Goal: Information Seeking & Learning: Find specific fact

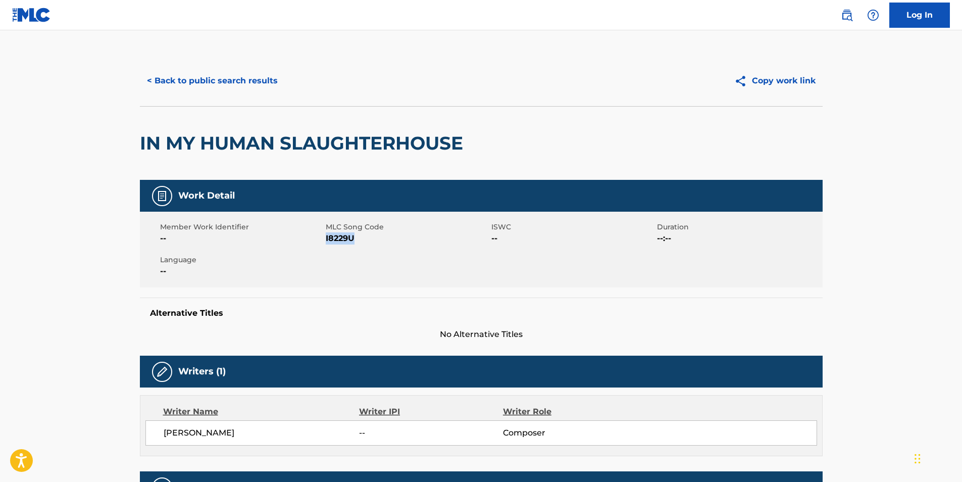
click at [198, 93] on button "< Back to public search results" at bounding box center [212, 80] width 145 height 25
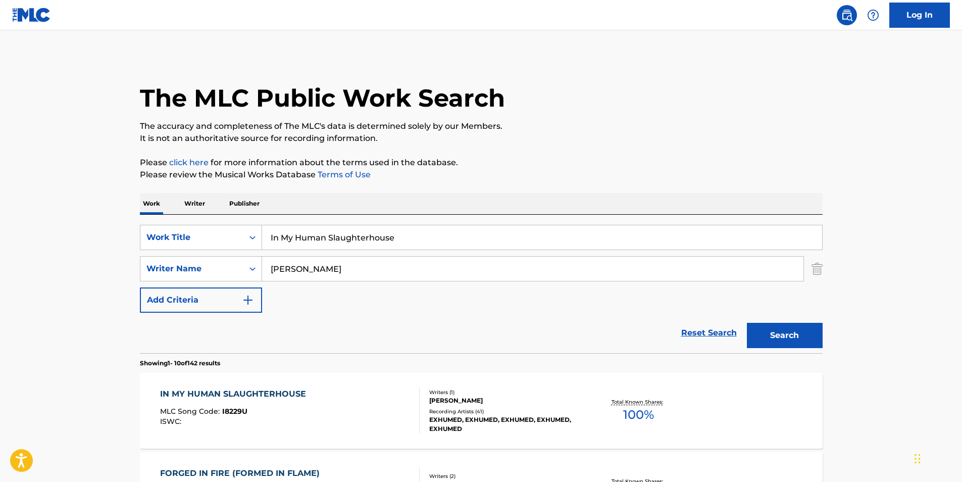
scroll to position [151, 0]
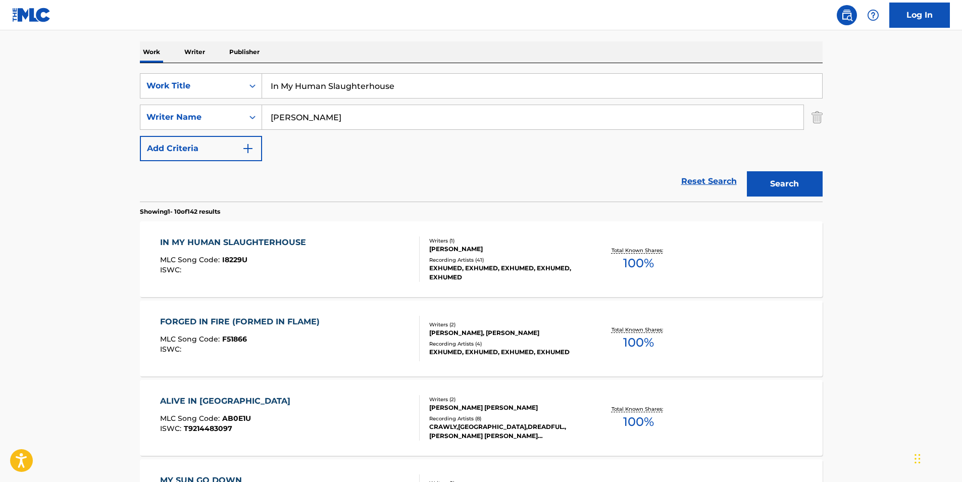
drag, startPoint x: 438, startPoint y: 89, endPoint x: 184, endPoint y: 101, distance: 254.2
click at [227, 94] on div "SearchWithCriteria89af27eb-1c51-4e90-b2a8-bc21c0671ed0 Work Title In My Human S…" at bounding box center [481, 85] width 683 height 25
paste input "Orio"
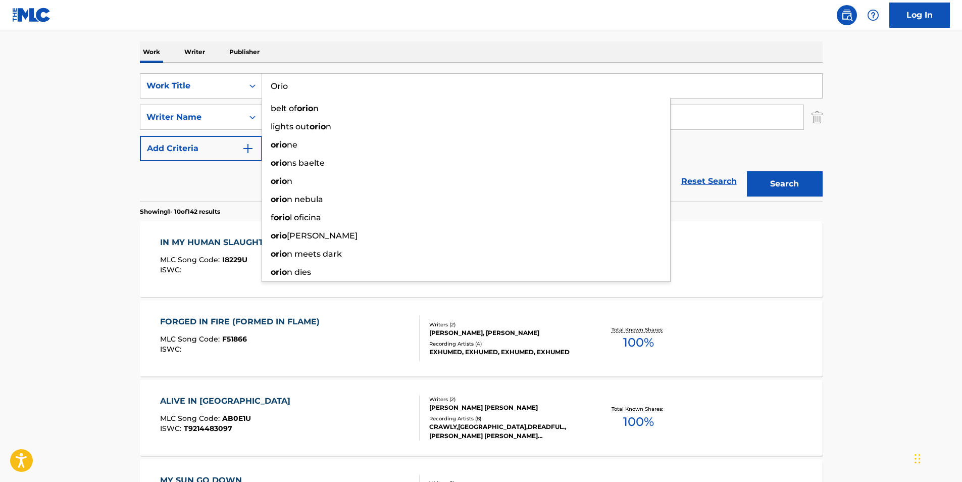
type input "Orio"
click at [86, 143] on main "The MLC Public Work Search The accuracy and completeness of The MLC's data is d…" at bounding box center [481, 473] width 962 height 1189
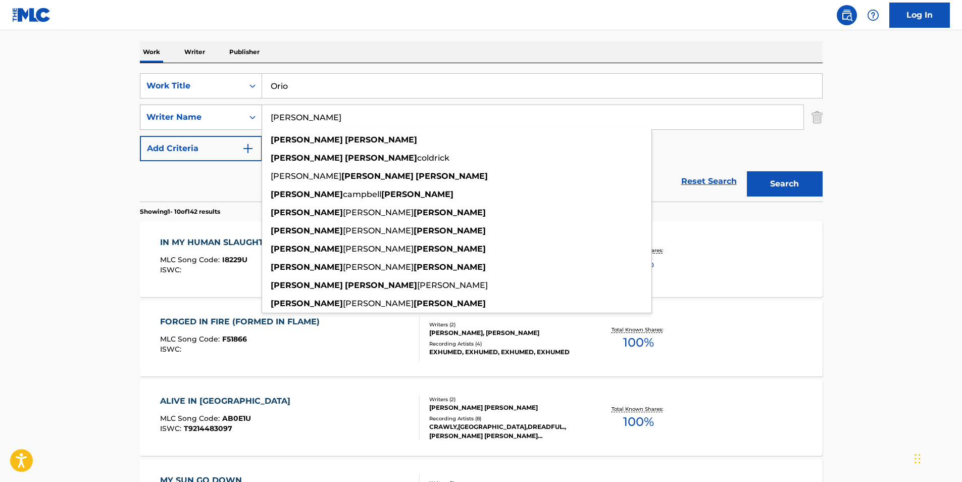
drag, startPoint x: 381, startPoint y: 116, endPoint x: 197, endPoint y: 129, distance: 183.8
click at [197, 129] on div "SearchWithCriteriafbc1784e-26b0-43c8-bf99-161ddb1dc6dc Writer Name [PERSON_NAME…" at bounding box center [481, 117] width 683 height 25
paste input "Retro"
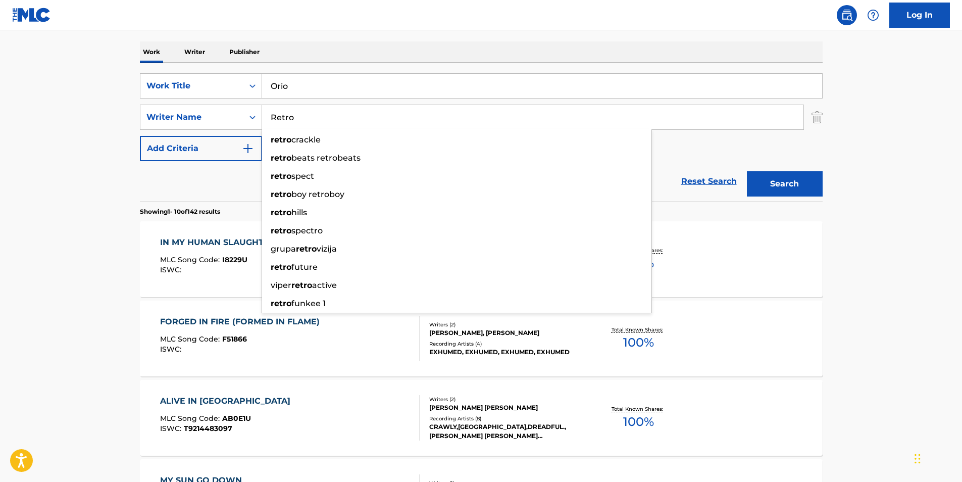
click at [789, 190] on button "Search" at bounding box center [785, 183] width 76 height 25
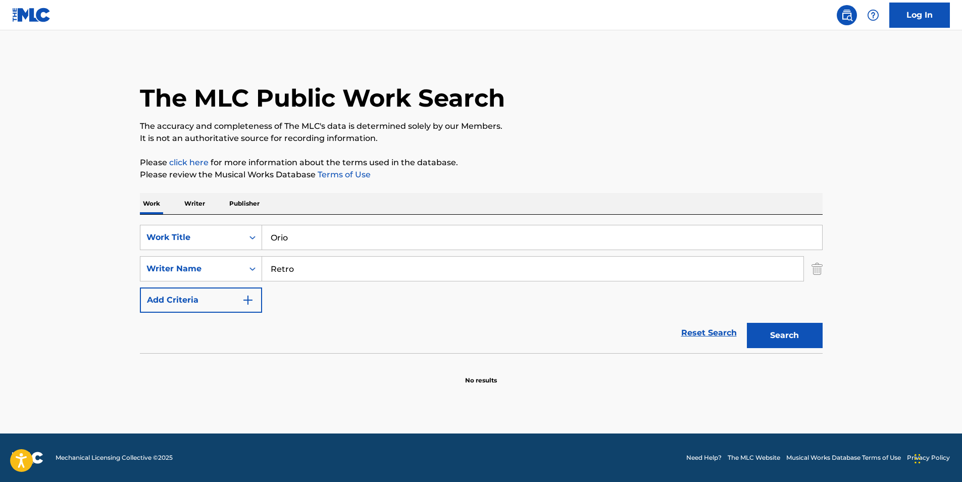
scroll to position [0, 0]
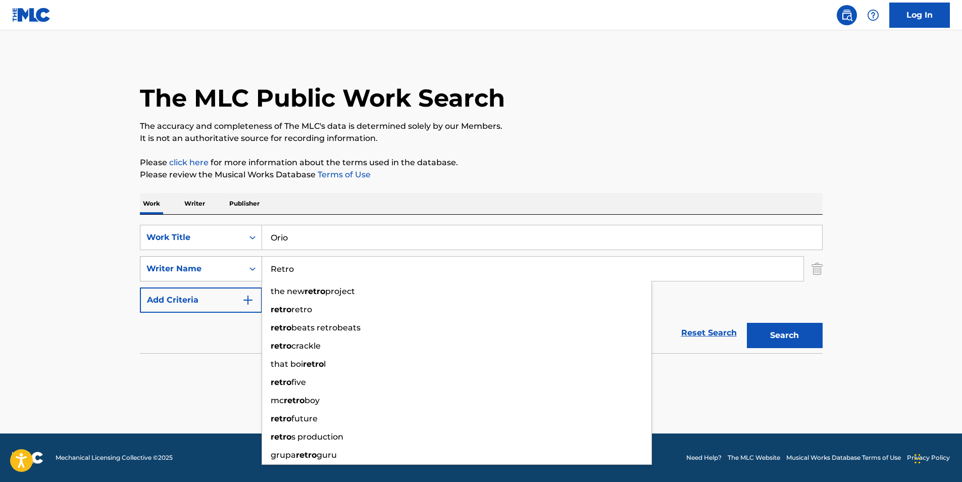
drag, startPoint x: 296, startPoint y: 270, endPoint x: 225, endPoint y: 272, distance: 71.2
click at [225, 272] on div "SearchWithCriteriafbc1784e-26b0-43c8-bf99-161ddb1dc6dc Writer Name Retro the ne…" at bounding box center [481, 268] width 683 height 25
paste input "[PERSON_NAME]"
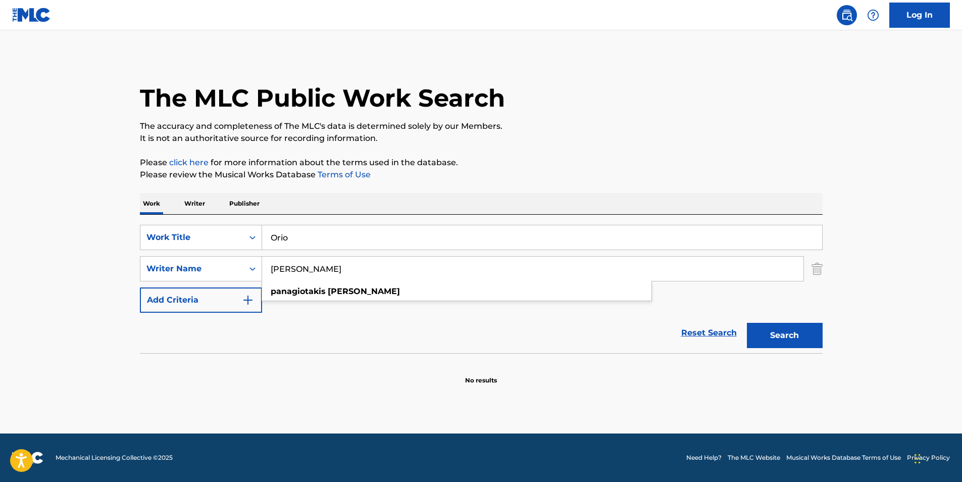
type input "[PERSON_NAME]"
drag, startPoint x: 773, startPoint y: 335, endPoint x: 796, endPoint y: 326, distance: 24.5
click at [775, 335] on button "Search" at bounding box center [785, 335] width 76 height 25
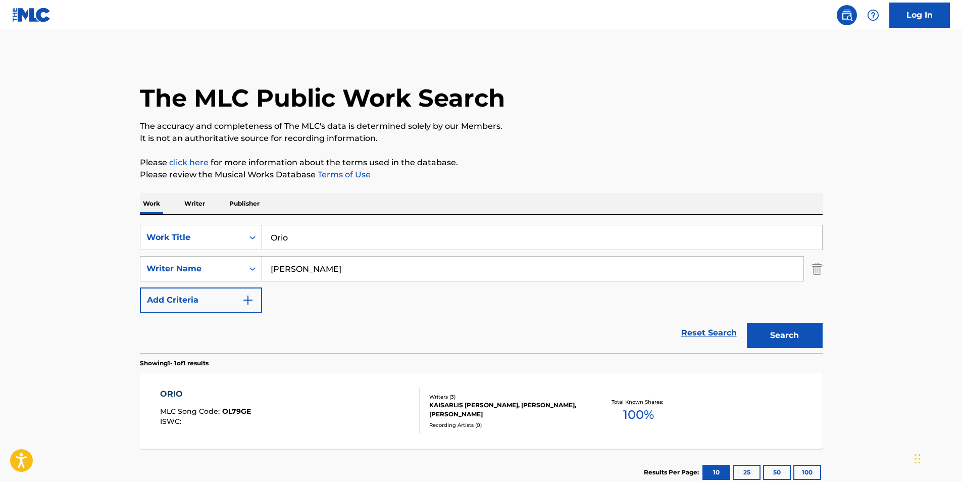
click at [266, 433] on div "ORIO MLC Song Code : OL79GE ISWC : Writers ( 3 ) [PERSON_NAME], [PERSON_NAME], …" at bounding box center [481, 411] width 683 height 76
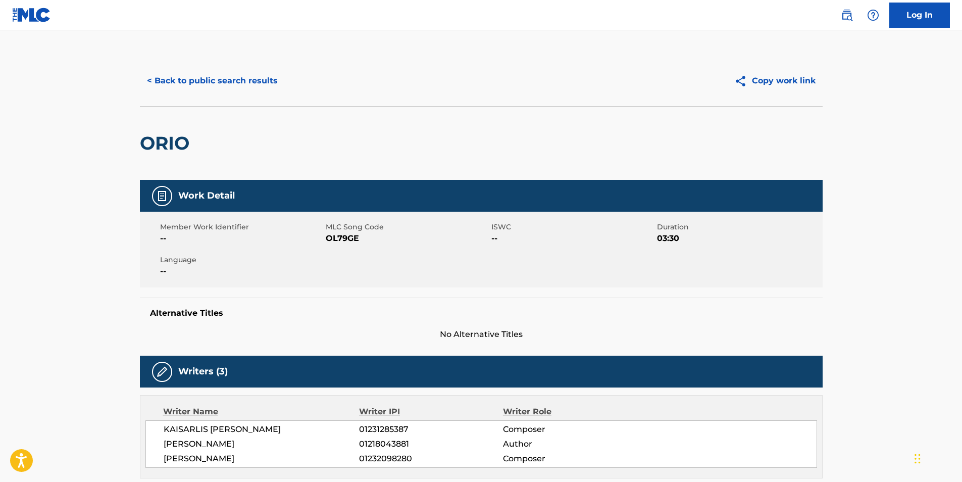
click at [212, 71] on button "< Back to public search results" at bounding box center [212, 80] width 145 height 25
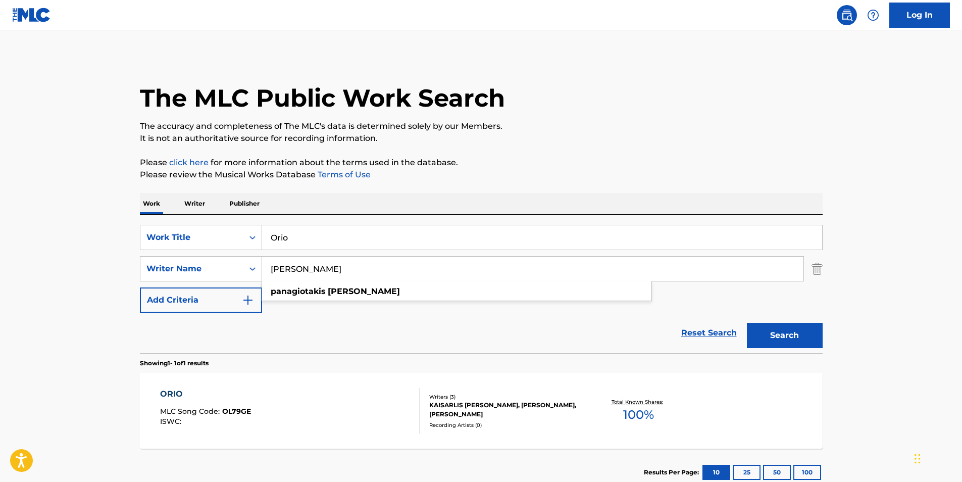
drag, startPoint x: 423, startPoint y: 272, endPoint x: 166, endPoint y: 297, distance: 257.7
click at [166, 297] on div "SearchWithCriteria89af27eb-1c51-4e90-b2a8-bc21c0671ed0 Work Title Orio SearchWi…" at bounding box center [481, 269] width 683 height 88
paste input "[PERSON_NAME]"
click at [610, 97] on div "The MLC Public Work Search" at bounding box center [481, 93] width 683 height 74
click at [763, 334] on button "Search" at bounding box center [785, 335] width 76 height 25
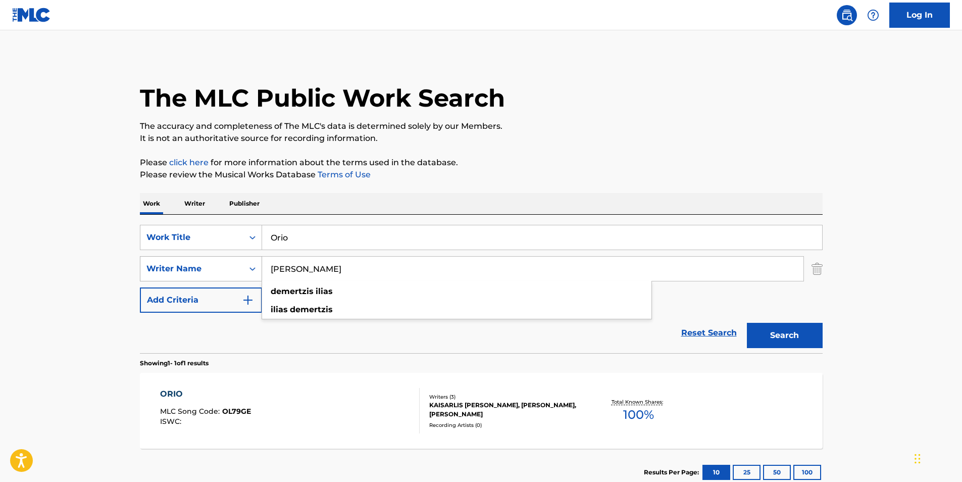
drag, startPoint x: 352, startPoint y: 270, endPoint x: 231, endPoint y: 270, distance: 121.7
click at [231, 270] on div "SearchWithCriteriafbc1784e-26b0-43c8-bf99-161ddb1dc6dc Writer Name [PERSON_NAME…" at bounding box center [481, 268] width 683 height 25
paste input "Kaisarlis [PERSON_NAME]"
type input "Kaisarlis [PERSON_NAME]"
click at [945, 49] on main "The MLC Public Work Search The accuracy and completeness of The MLC's data is d…" at bounding box center [481, 265] width 962 height 471
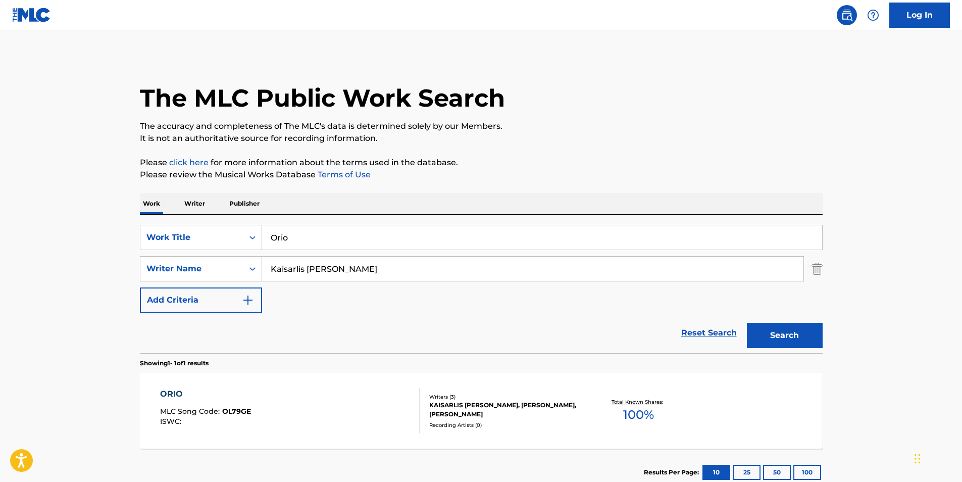
click at [814, 338] on button "Search" at bounding box center [785, 335] width 76 height 25
click at [479, 425] on div "Recording Artists ( 0 )" at bounding box center [505, 425] width 152 height 8
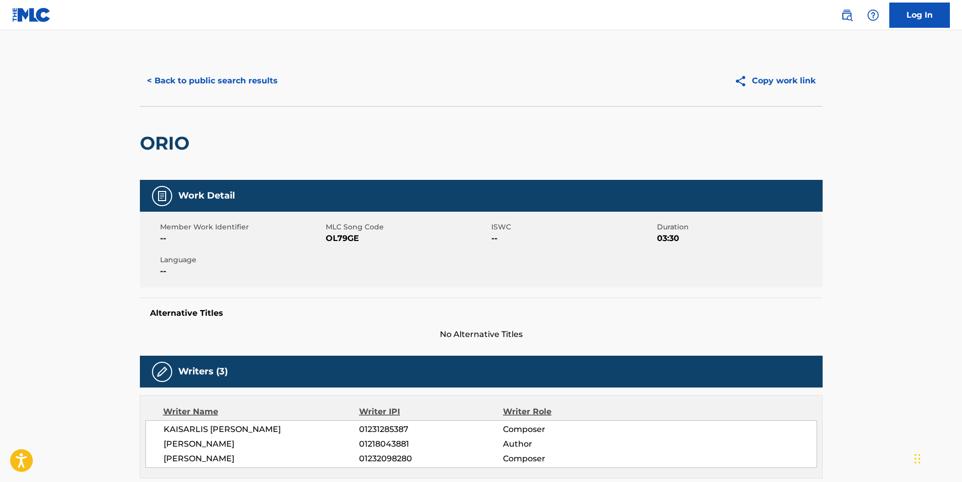
click at [212, 85] on button "< Back to public search results" at bounding box center [212, 80] width 145 height 25
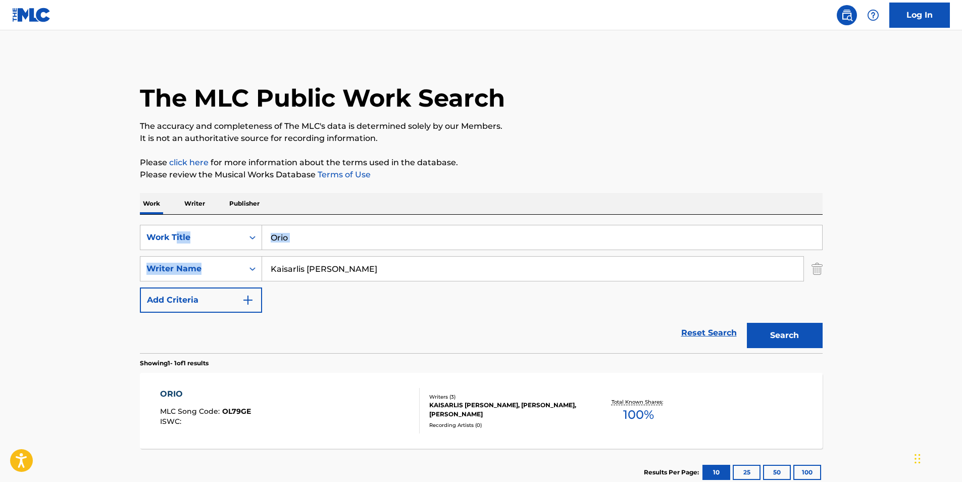
drag, startPoint x: 376, startPoint y: 250, endPoint x: 525, endPoint y: 202, distance: 156.3
click at [157, 233] on div "SearchWithCriteria89af27eb-1c51-4e90-b2a8-bc21c0671ed0 Work Title Orio SearchWi…" at bounding box center [481, 269] width 683 height 88
click at [674, 201] on div "Work Writer Publisher" at bounding box center [481, 203] width 683 height 21
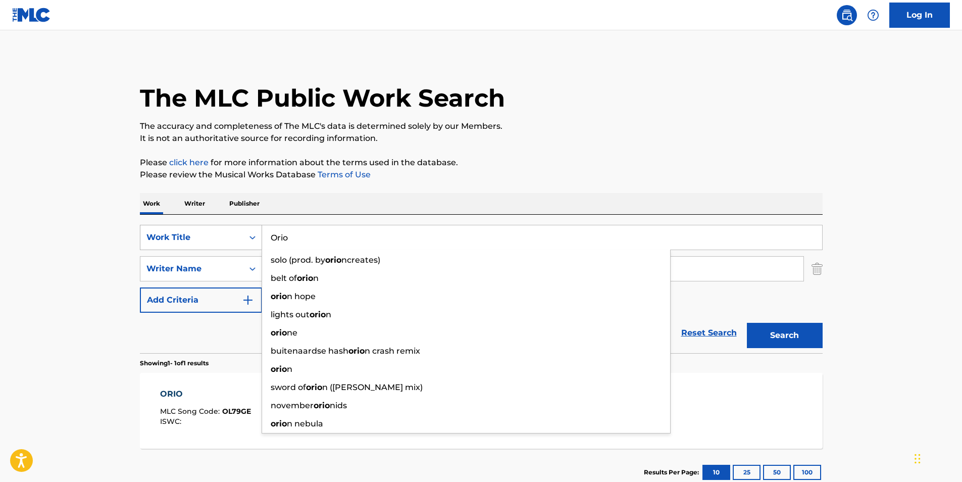
drag, startPoint x: 421, startPoint y: 236, endPoint x: 188, endPoint y: 236, distance: 232.8
click at [188, 236] on div "SearchWithCriteria89af27eb-1c51-4e90-b2a8-bc21c0671ed0 Work Title Orio solo (pr…" at bounding box center [481, 237] width 683 height 25
paste input "HIDE N SEEK"
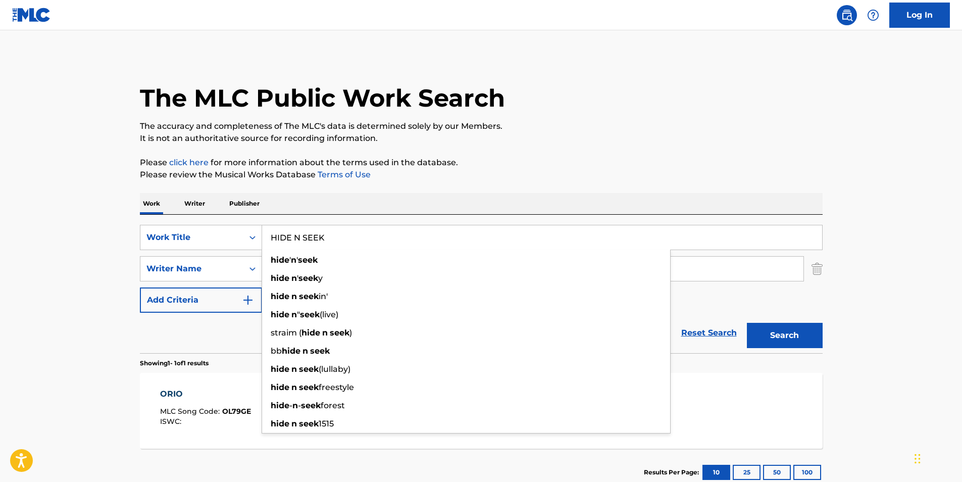
type input "HIDE N SEEK"
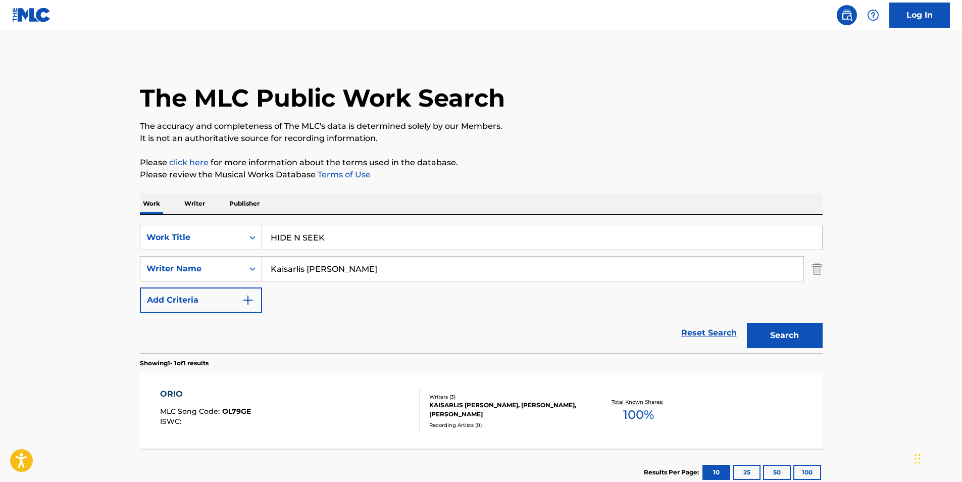
drag, startPoint x: 847, startPoint y: 150, endPoint x: 839, endPoint y: 149, distance: 8.2
click at [839, 149] on main "The MLC Public Work Search The accuracy and completeness of The MLC's data is d…" at bounding box center [481, 265] width 962 height 471
paste input "ONIMXRU"
drag, startPoint x: 440, startPoint y: 267, endPoint x: 399, endPoint y: 208, distance: 72.1
click at [227, 280] on div "SearchWithCriteriafbc1784e-26b0-43c8-bf99-161ddb1dc6dc Writer Name [PERSON_NAME]" at bounding box center [481, 268] width 683 height 25
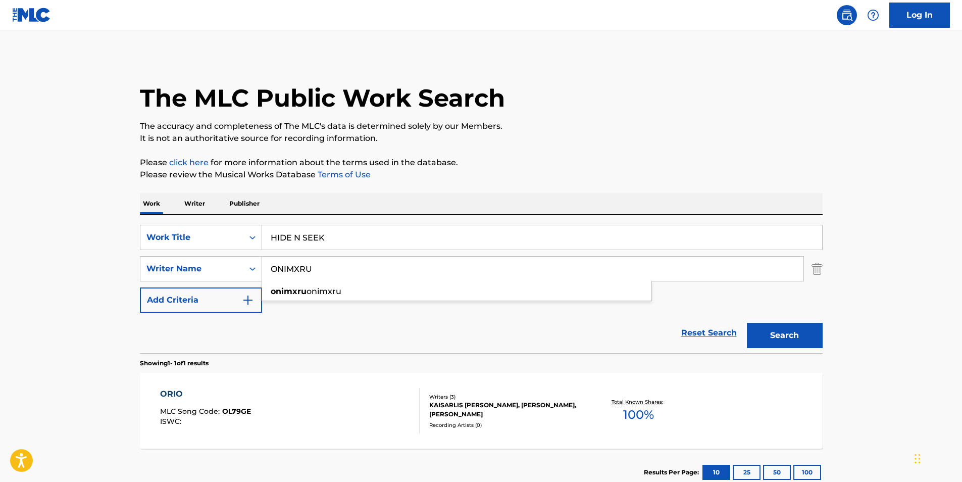
click at [689, 118] on div "The MLC Public Work Search" at bounding box center [481, 93] width 683 height 74
click at [791, 334] on button "Search" at bounding box center [785, 335] width 76 height 25
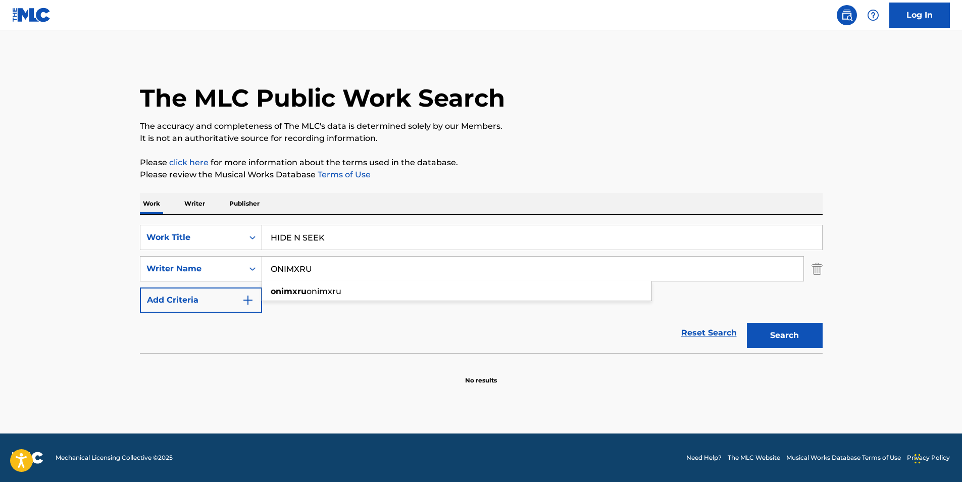
drag, startPoint x: 333, startPoint y: 272, endPoint x: 414, endPoint y: 211, distance: 100.9
click at [210, 275] on div "SearchWithCriteriafbc1784e-26b0-43c8-bf99-161ddb1dc6dc Writer Name ONIMXRU onim…" at bounding box center [481, 268] width 683 height 25
paste input "[PERSON_NAME]"
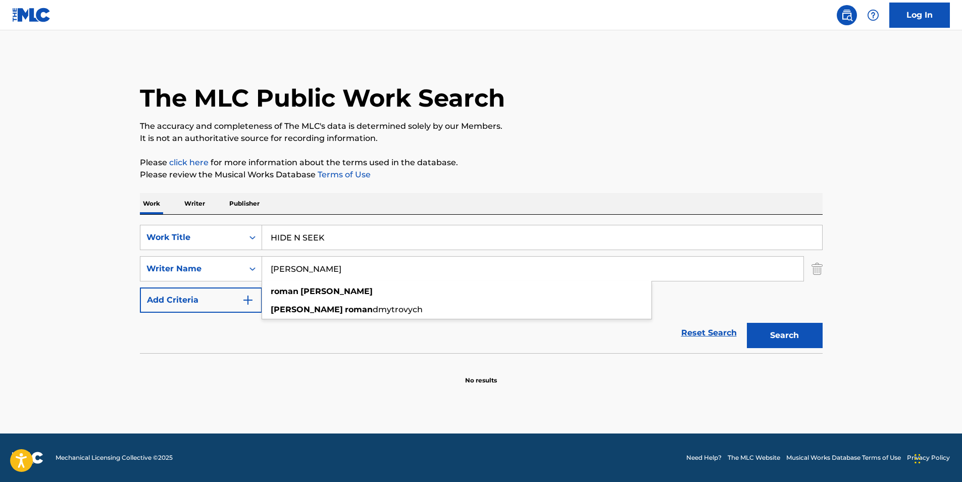
click at [537, 162] on p "Please click here for more information about the terms used in the database." at bounding box center [481, 163] width 683 height 12
click at [792, 334] on button "Search" at bounding box center [785, 335] width 76 height 25
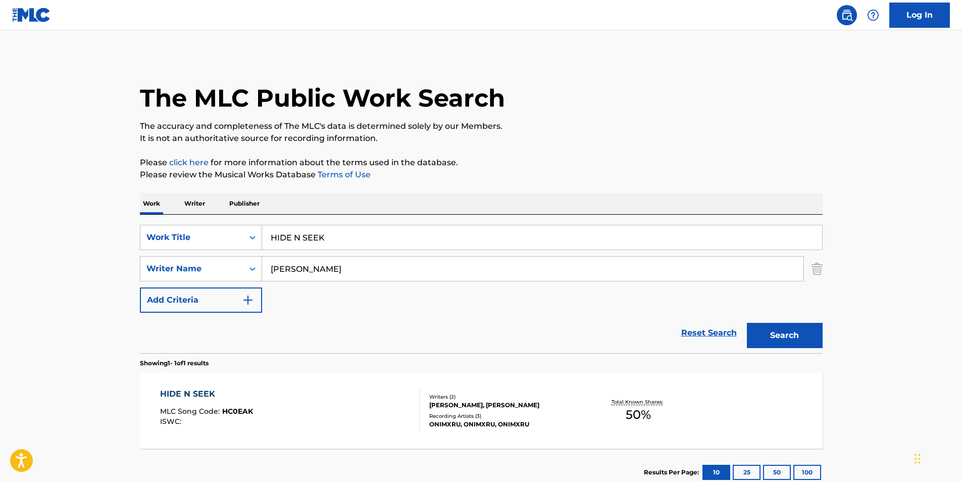
drag, startPoint x: 340, startPoint y: 268, endPoint x: 130, endPoint y: 296, distance: 212.0
click at [130, 296] on div "The MLC Public Work Search The accuracy and completeness of The MLC's data is d…" at bounding box center [481, 276] width 707 height 440
paste input "[PERSON_NAME] Mane"
type input "[PERSON_NAME] Mane"
click at [523, 169] on p "Please review the Musical Works Database Terms of Use" at bounding box center [481, 175] width 683 height 12
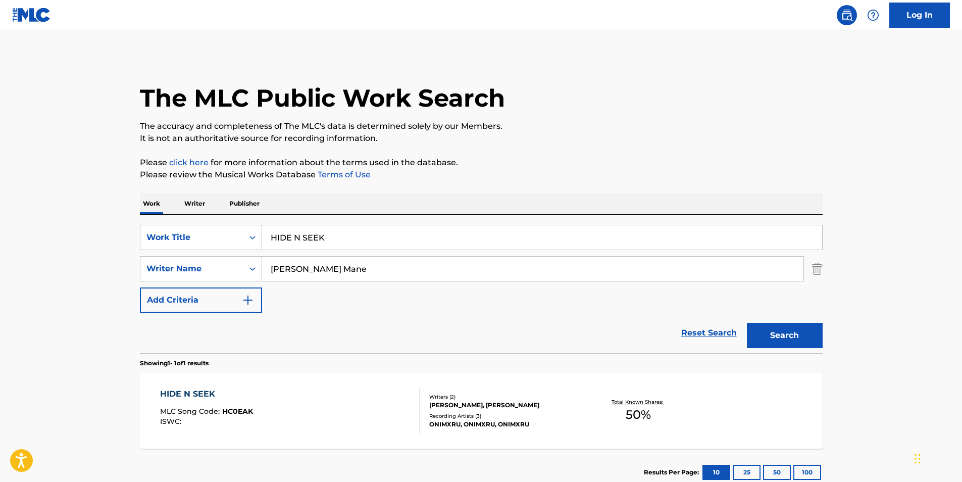
click at [789, 325] on button "Search" at bounding box center [785, 335] width 76 height 25
click at [252, 390] on div "HIDE N SEEK MLC Song Code : HC0EAK ISWC :" at bounding box center [290, 410] width 260 height 45
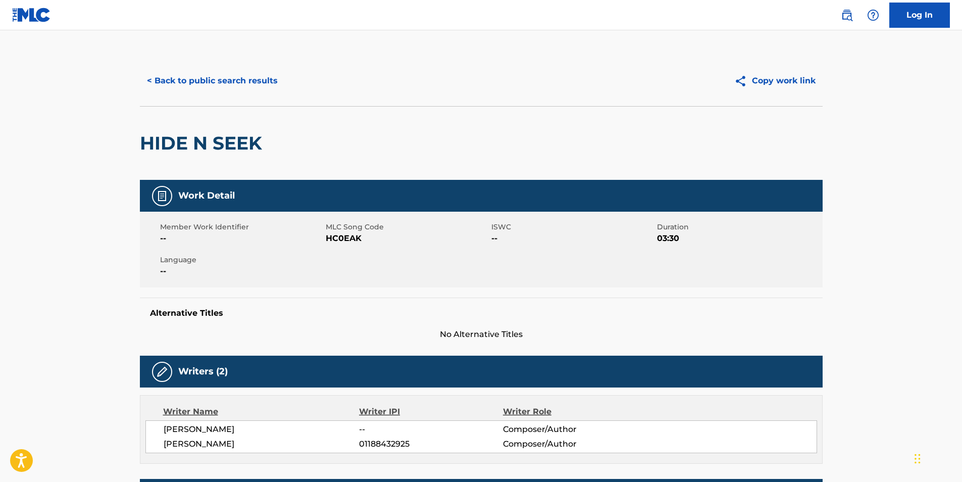
click at [172, 88] on button "< Back to public search results" at bounding box center [212, 80] width 145 height 25
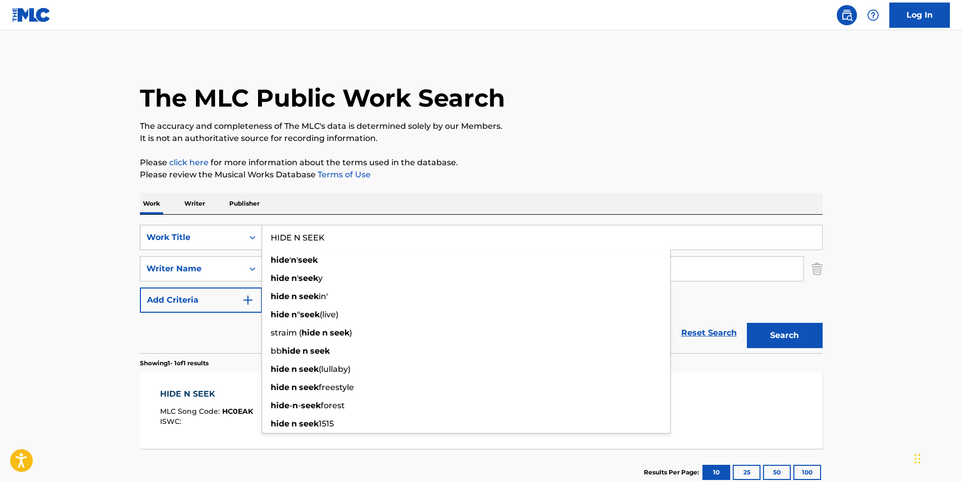
drag, startPoint x: 381, startPoint y: 239, endPoint x: 230, endPoint y: 239, distance: 151.5
click at [223, 240] on div "SearchWithCriteria89af27eb-1c51-4e90-b2a8-bc21c0671ed0 Work Title HIDE N SEEK h…" at bounding box center [481, 237] width 683 height 25
paste input "WRATH OF VISION"
type input "WRATH OF VISION"
click at [463, 161] on p "Please click here for more information about the terms used in the database." at bounding box center [481, 163] width 683 height 12
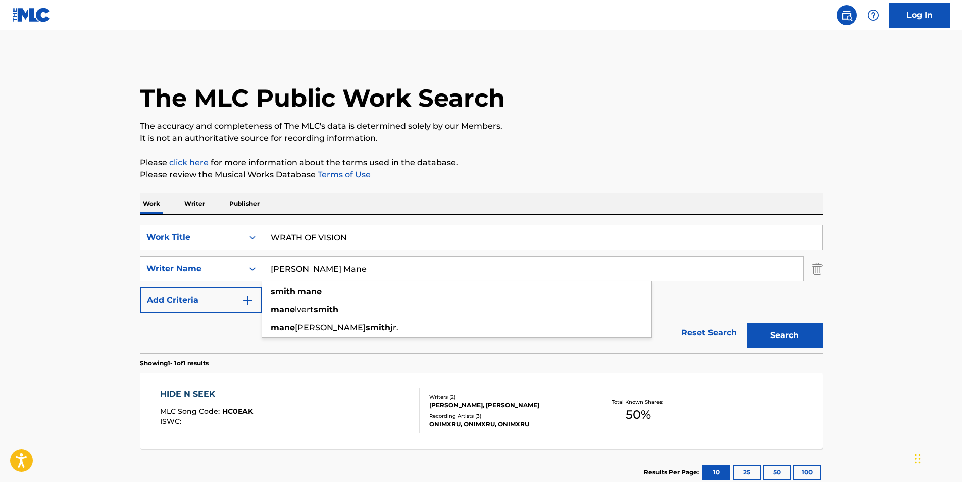
drag, startPoint x: 334, startPoint y: 274, endPoint x: 211, endPoint y: 284, distance: 123.2
click at [208, 283] on div "SearchWithCriteria89af27eb-1c51-4e90-b2a8-bc21c0671ed0 Work Title WRATH OF VISI…" at bounding box center [481, 269] width 683 height 88
paste input "Origin"
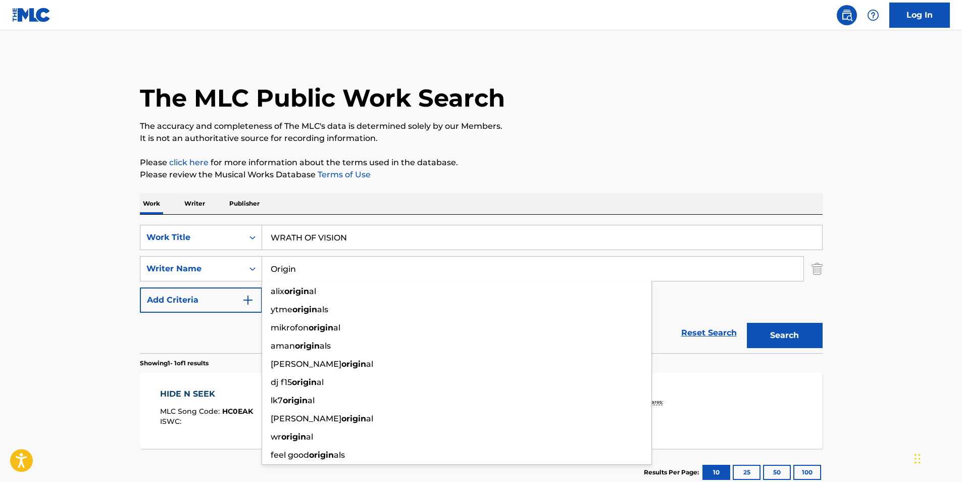
click at [506, 188] on div "The MLC Public Work Search The accuracy and completeness of The MLC's data is d…" at bounding box center [481, 276] width 707 height 440
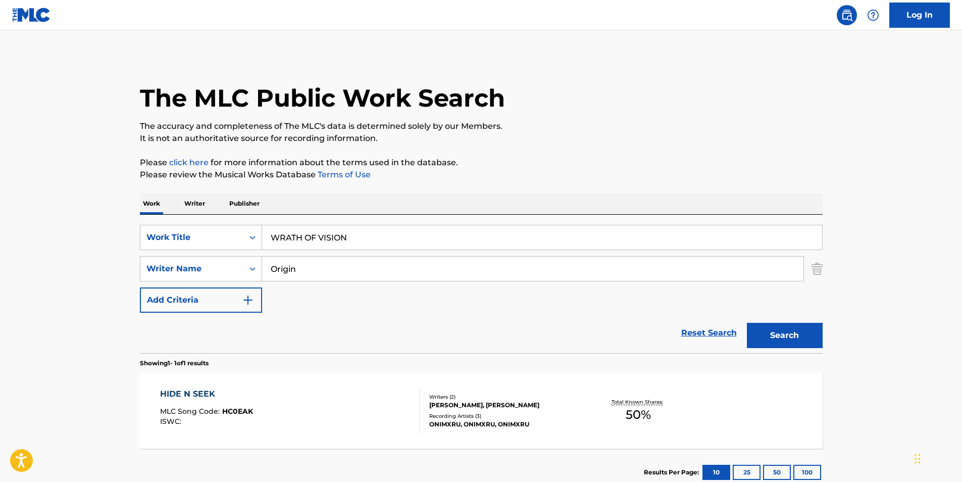
click at [777, 346] on button "Search" at bounding box center [785, 335] width 76 height 25
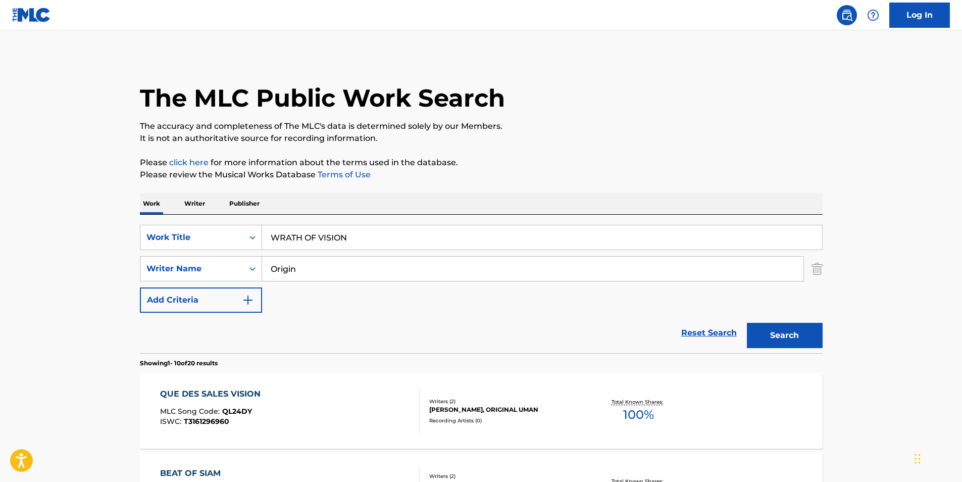
scroll to position [50, 0]
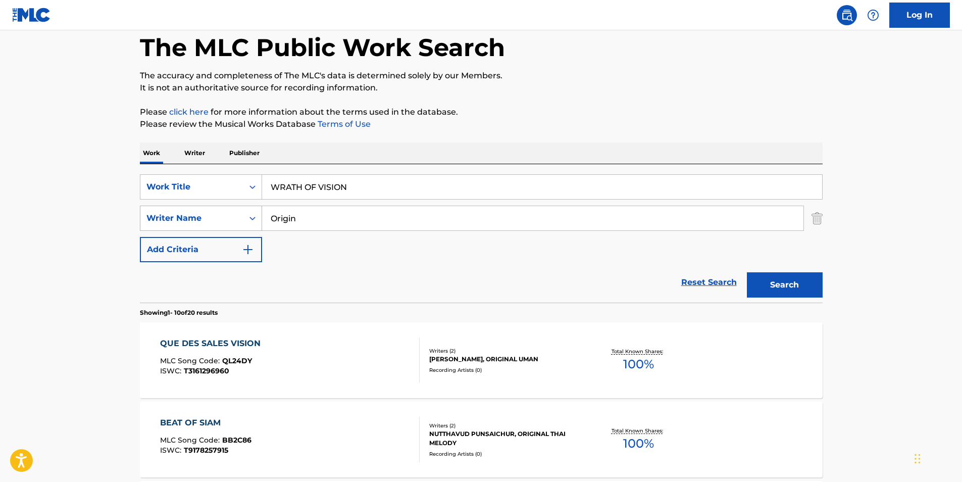
paste input "[PERSON_NAME]"
drag, startPoint x: 342, startPoint y: 220, endPoint x: 221, endPoint y: 229, distance: 121.6
click at [221, 229] on div "SearchWithCriteriafbc1784e-26b0-43c8-bf99-161ddb1dc6dc Writer Name Origin" at bounding box center [481, 217] width 683 height 25
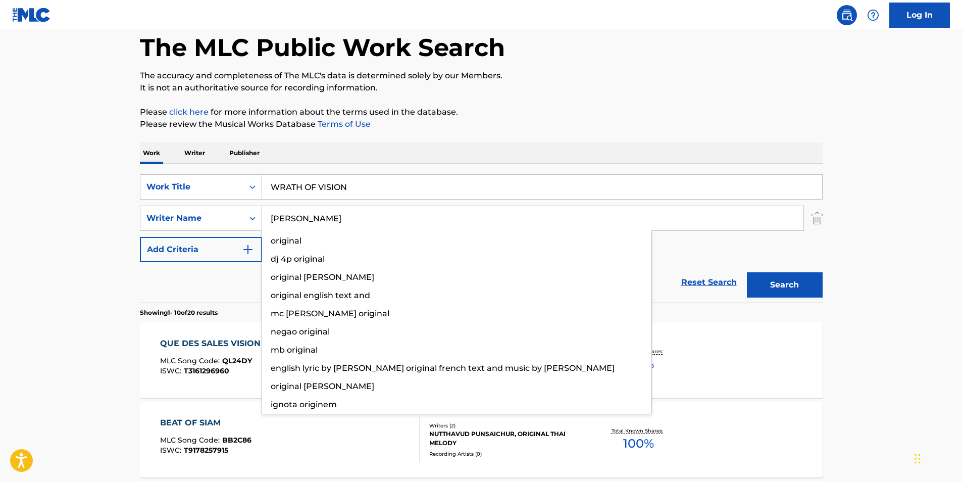
type input "[PERSON_NAME]"
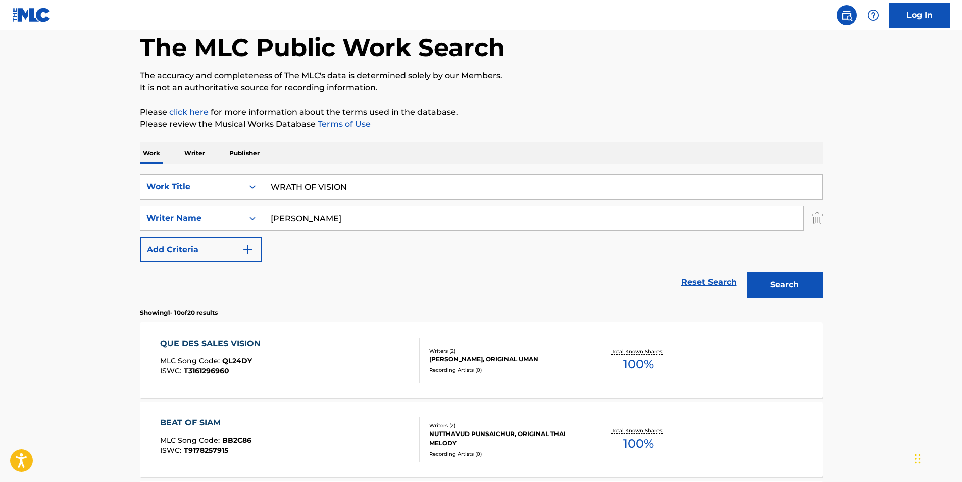
click at [785, 288] on button "Search" at bounding box center [785, 284] width 76 height 25
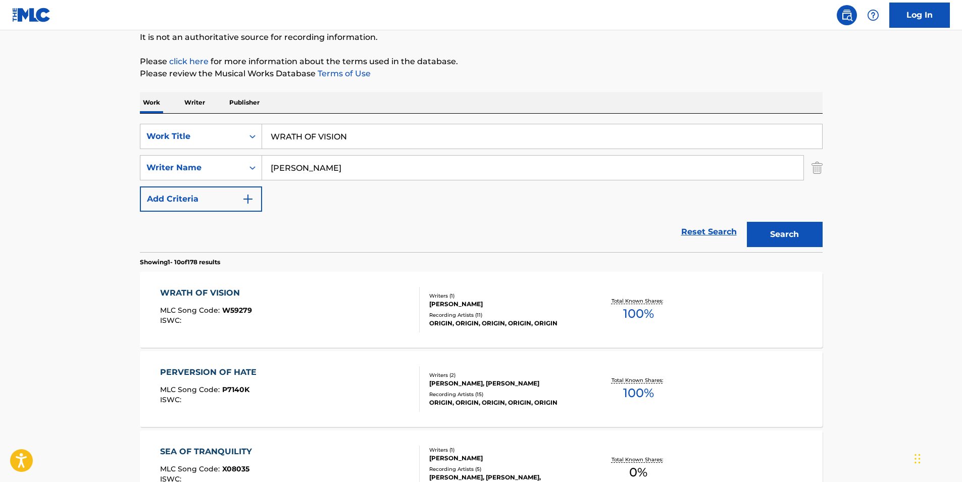
scroll to position [151, 0]
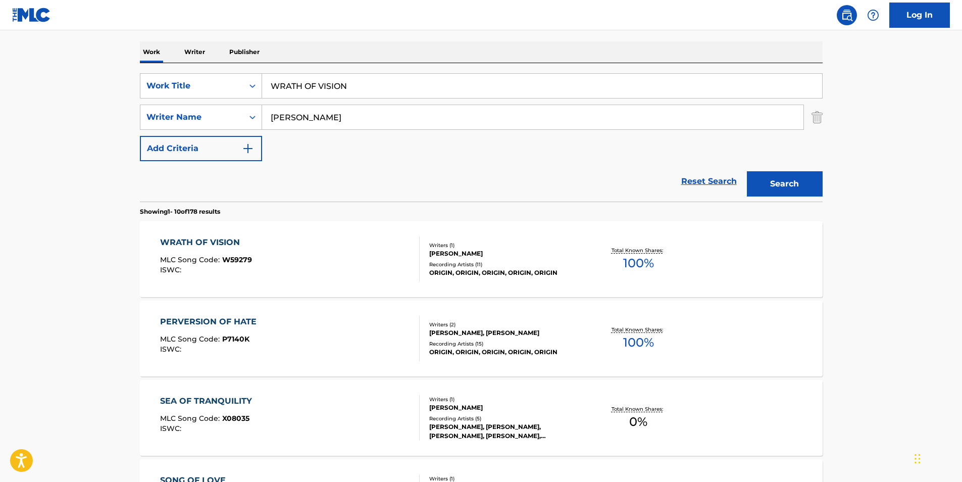
click at [275, 274] on div "WRATH OF VISION MLC Song Code : W59279 ISWC :" at bounding box center [290, 258] width 260 height 45
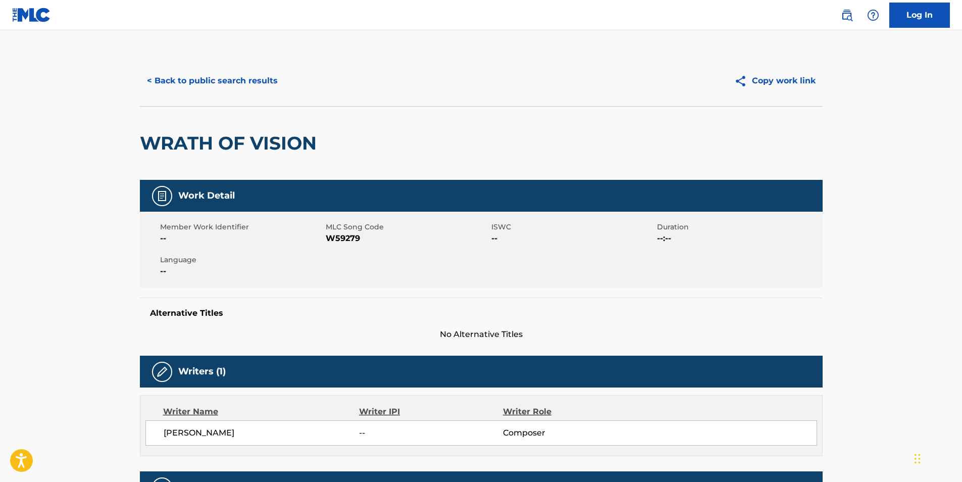
click at [344, 236] on span "W59279" at bounding box center [407, 238] width 163 height 12
copy span "W59279"
click at [247, 86] on button "< Back to public search results" at bounding box center [212, 80] width 145 height 25
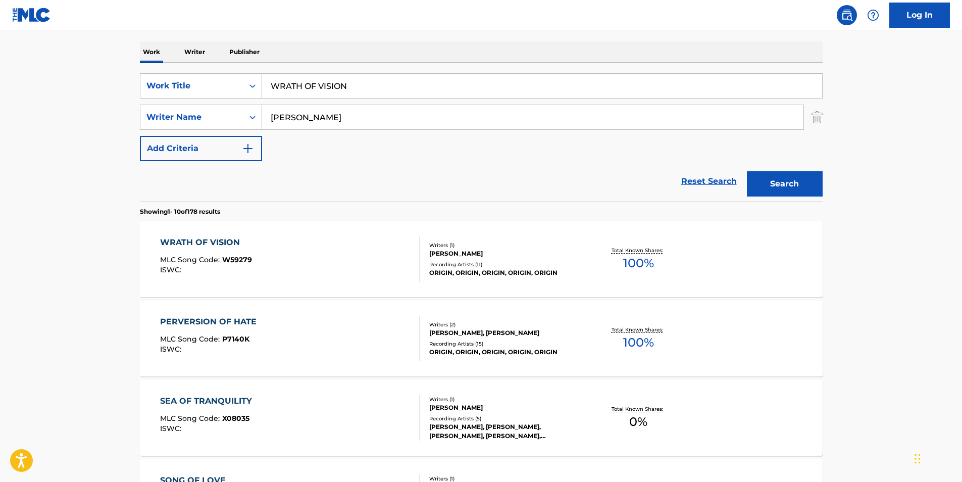
click at [272, 247] on div "WRATH OF VISION MLC Song Code : W59279 ISWC :" at bounding box center [290, 258] width 260 height 45
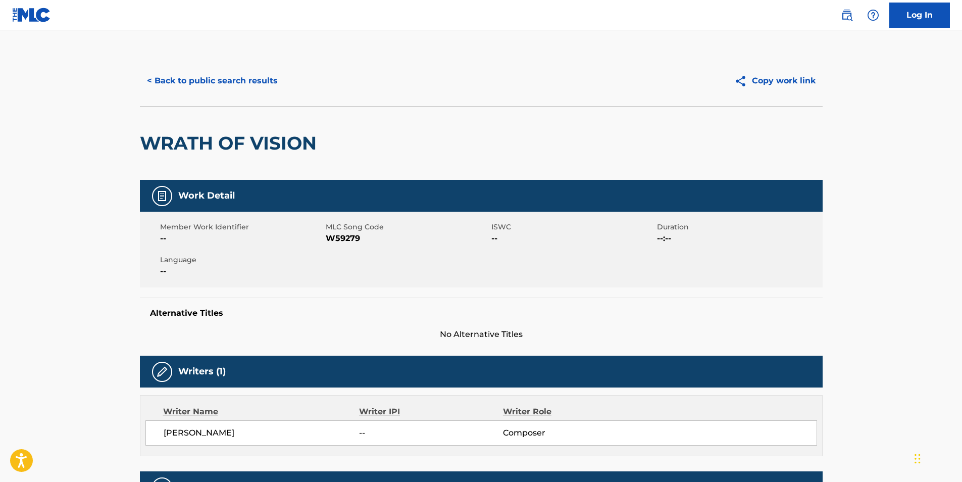
click at [214, 84] on button "< Back to public search results" at bounding box center [212, 80] width 145 height 25
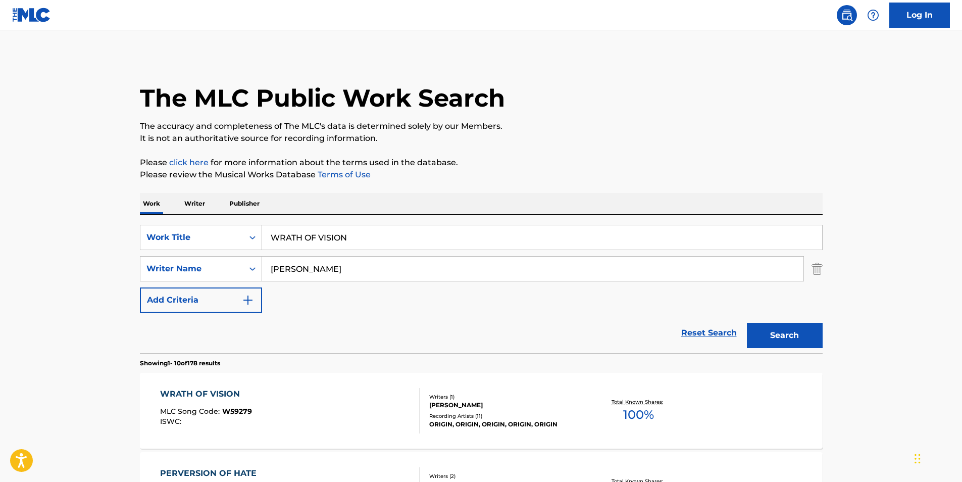
scroll to position [151, 0]
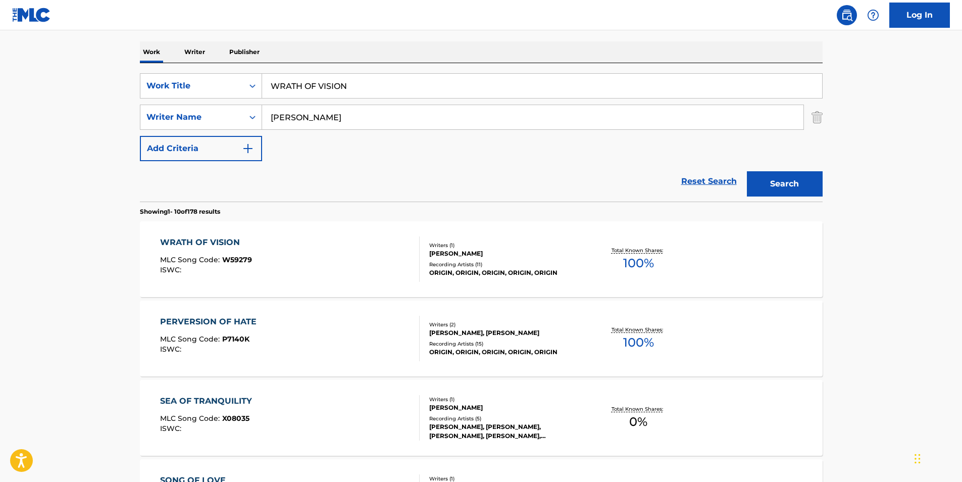
drag, startPoint x: 393, startPoint y: 80, endPoint x: 81, endPoint y: 89, distance: 311.7
click at [81, 89] on main "The MLC Public Work Search The accuracy and completeness of The MLC's data is d…" at bounding box center [481, 473] width 962 height 1189
paste input "ANSIEDAD"
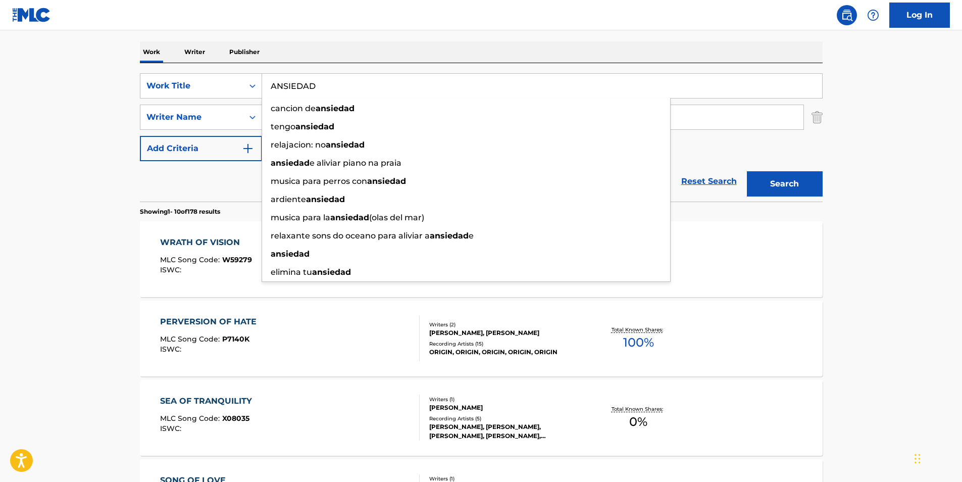
type input "ANSIEDAD"
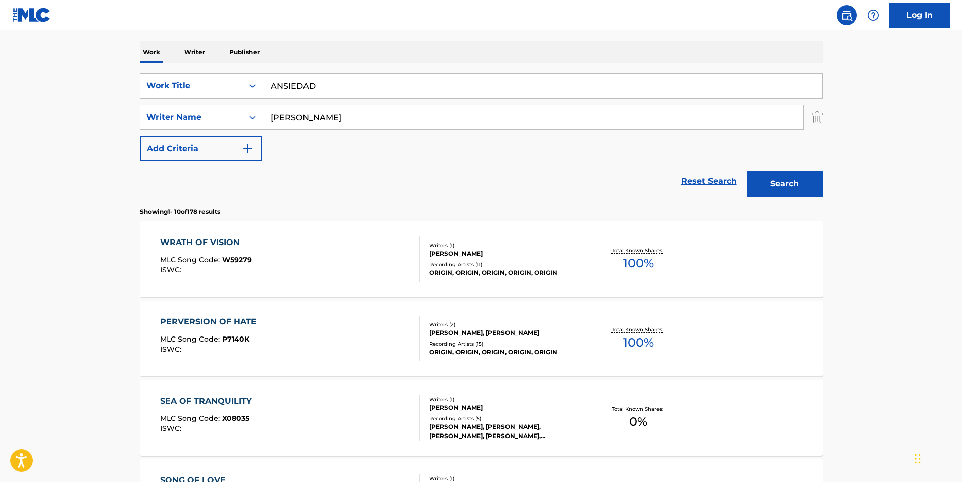
click at [0, 239] on html "Accessibility Screen-Reader Guide, Feedback, and Issue Reporting | New window C…" at bounding box center [481, 90] width 962 height 482
drag, startPoint x: 359, startPoint y: 119, endPoint x: 171, endPoint y: 123, distance: 188.4
click at [171, 123] on div "SearchWithCriteriafbc1784e-26b0-43c8-bf99-161ddb1dc6dc Writer Name [PERSON_NAME]" at bounding box center [481, 117] width 683 height 25
paste input "[PERSON_NAME]"
click at [888, 204] on main "The MLC Public Work Search The accuracy and completeness of The MLC's data is d…" at bounding box center [481, 473] width 962 height 1189
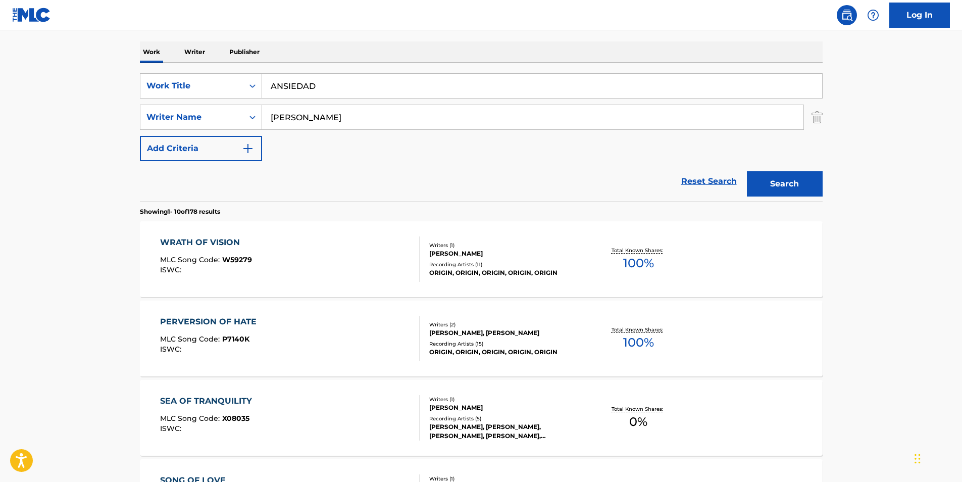
click at [769, 188] on button "Search" at bounding box center [785, 183] width 76 height 25
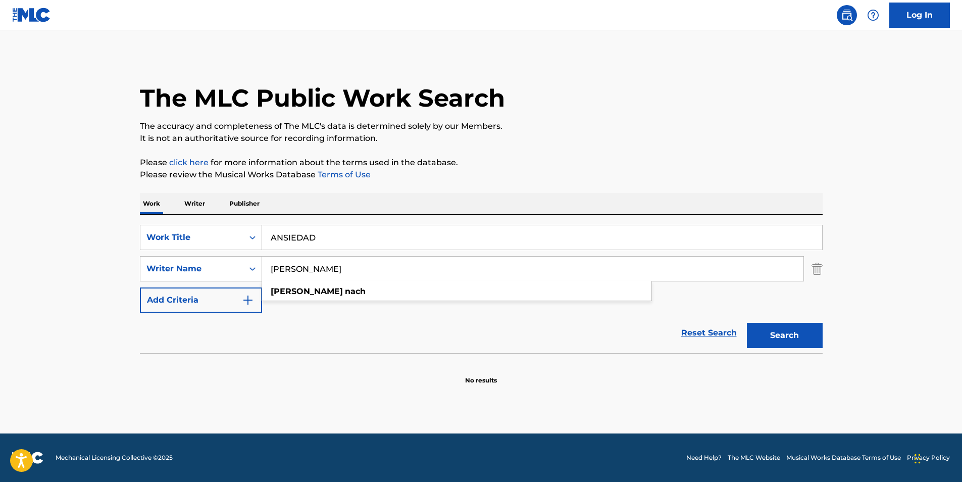
drag, startPoint x: 350, startPoint y: 271, endPoint x: 223, endPoint y: 285, distance: 128.5
click at [223, 285] on div "SearchWithCriteria89af27eb-1c51-4e90-b2a8-bc21c0671ed0 Work Title ANSIEDAD Sear…" at bounding box center [481, 269] width 683 height 88
paste input "[PERSON_NAME] [PERSON_NAME]"
click at [590, 179] on p "Please review the Musical Works Database Terms of Use" at bounding box center [481, 175] width 683 height 12
click at [767, 339] on button "Search" at bounding box center [785, 335] width 76 height 25
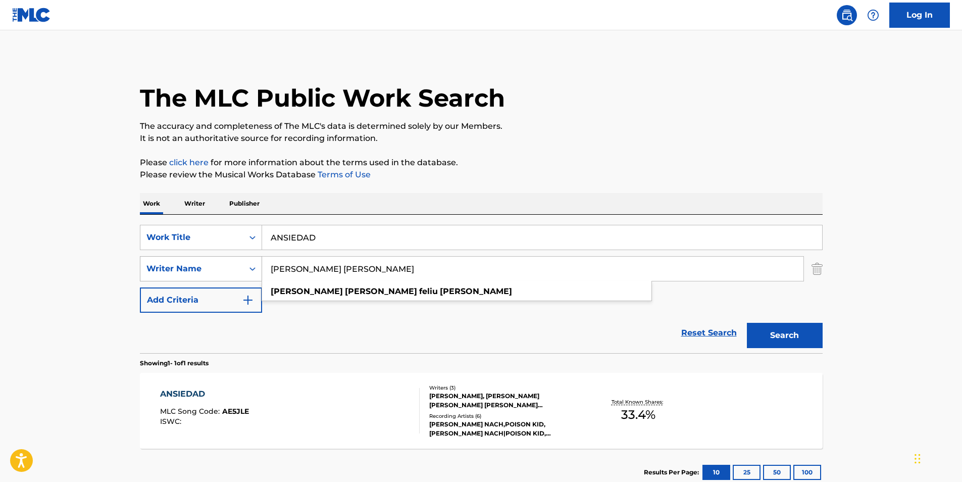
drag, startPoint x: 427, startPoint y: 262, endPoint x: 141, endPoint y: 270, distance: 285.9
click at [141, 270] on div "SearchWithCriteriafbc1784e-26b0-43c8-bf99-161ddb1dc6dc Writer Name [PERSON_NAME…" at bounding box center [481, 268] width 683 height 25
paste input "[PERSON_NAME]"
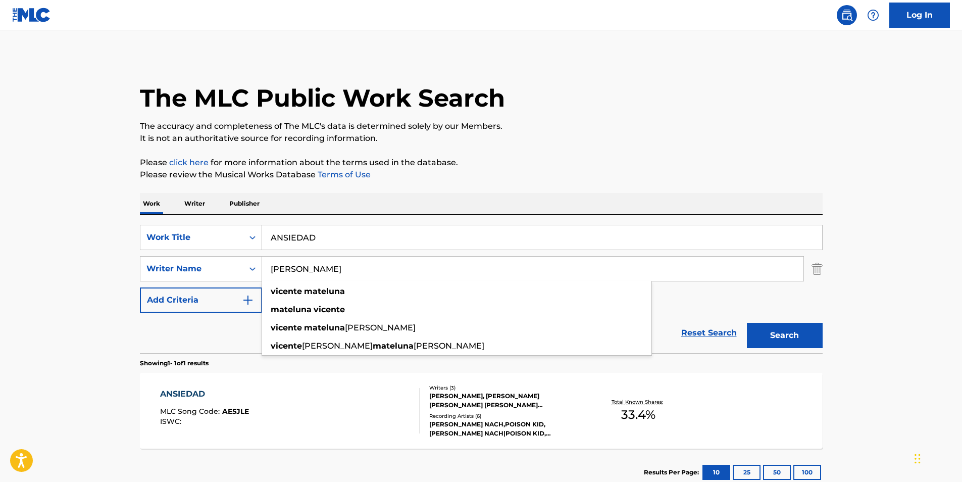
click at [611, 74] on div "The MLC Public Work Search" at bounding box center [481, 93] width 683 height 74
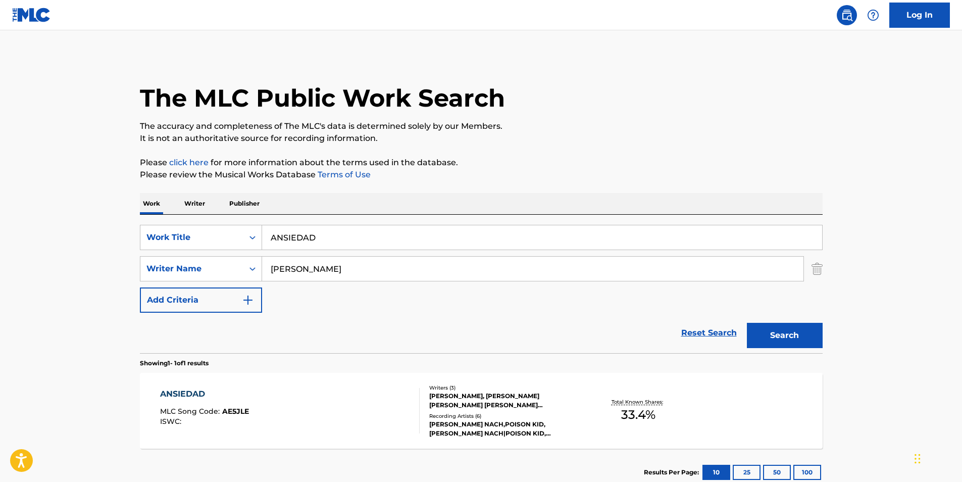
click at [772, 333] on button "Search" at bounding box center [785, 335] width 76 height 25
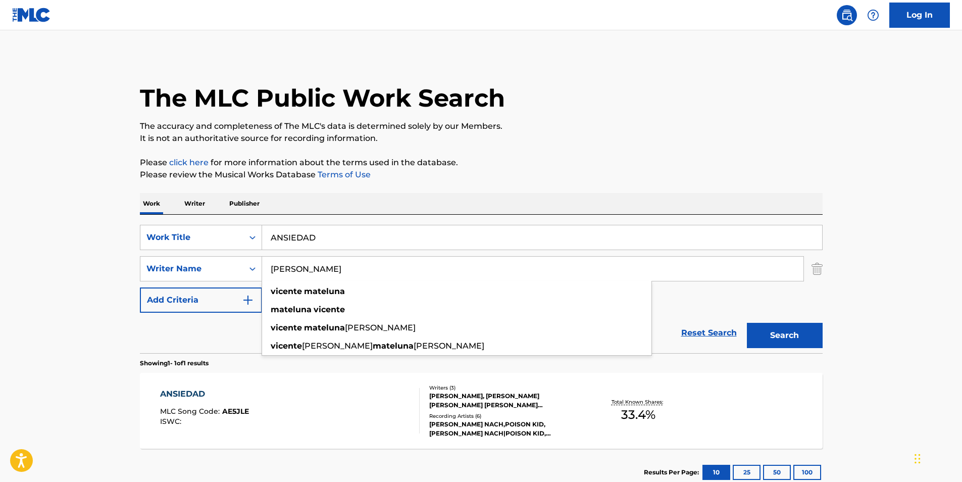
drag, startPoint x: 212, startPoint y: 273, endPoint x: 110, endPoint y: 276, distance: 102.1
click at [110, 276] on main "The MLC Public Work Search The accuracy and completeness of The MLC's data is d…" at bounding box center [481, 265] width 962 height 471
paste input "[PERSON_NAME] [PERSON_NAME]"
type input "[PERSON_NAME] [PERSON_NAME]"
click at [481, 173] on p "Please review the Musical Works Database Terms of Use" at bounding box center [481, 175] width 683 height 12
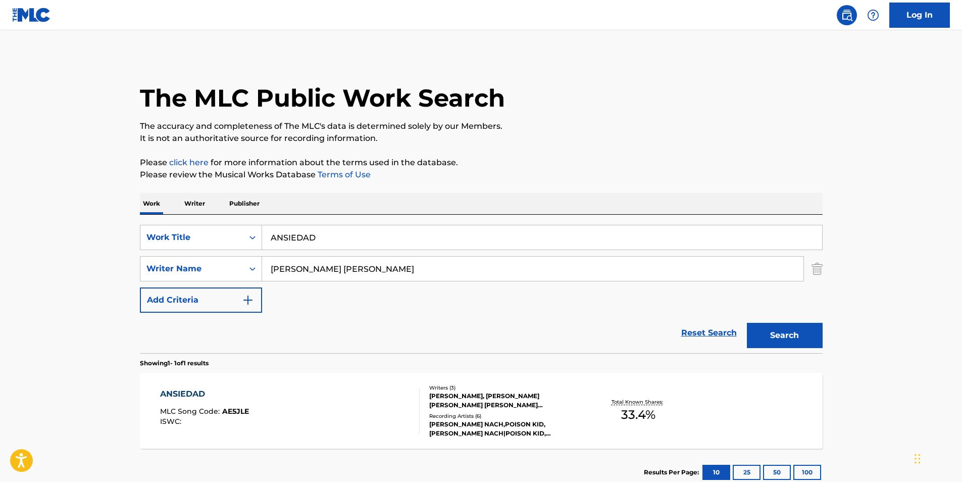
click at [760, 339] on button "Search" at bounding box center [785, 335] width 76 height 25
click at [303, 409] on div "ANSIEDAD MLC Song Code : AE5JLE ISWC :" at bounding box center [290, 410] width 260 height 45
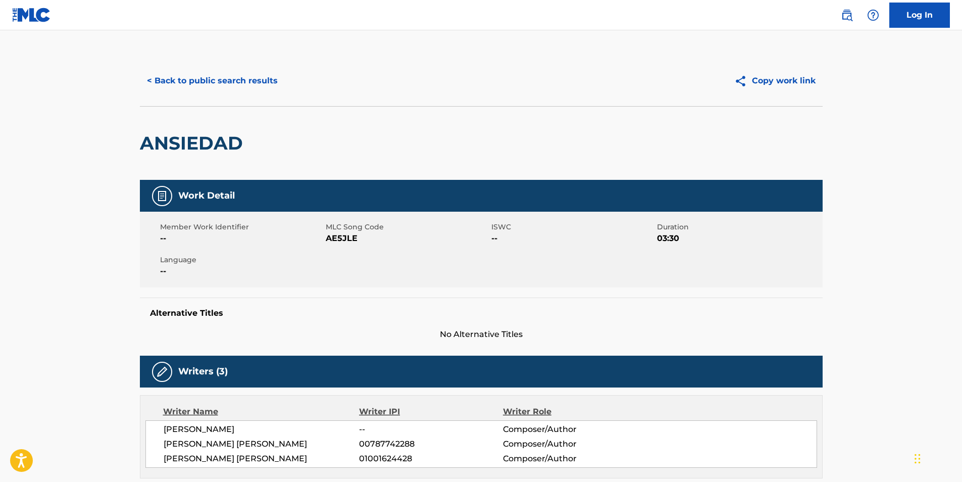
click at [220, 90] on button "< Back to public search results" at bounding box center [212, 80] width 145 height 25
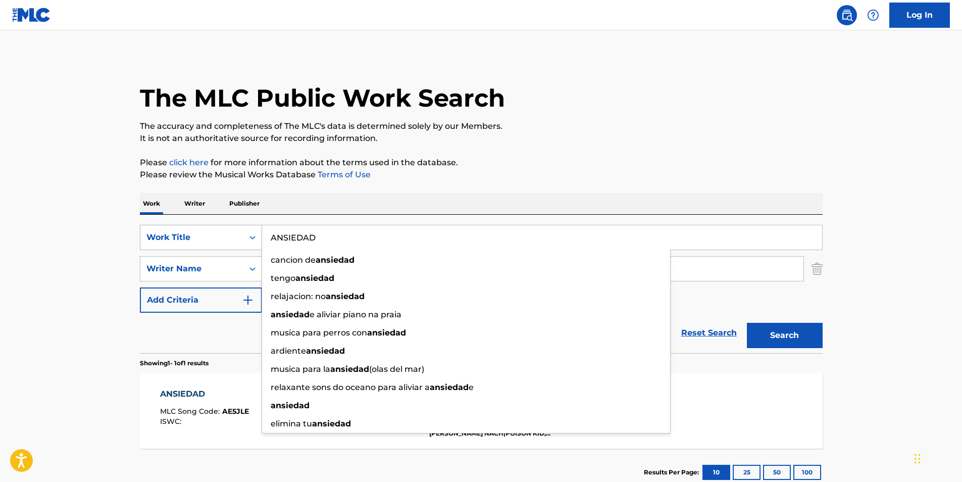
drag, startPoint x: 380, startPoint y: 239, endPoint x: 236, endPoint y: 248, distance: 144.7
click at [177, 255] on div "SearchWithCriteria89af27eb-1c51-4e90-b2a8-bc21c0671ed0 Work Title ANSIEDAD canc…" at bounding box center [481, 269] width 683 height 88
paste input "Mezhdu nami"
type input "Mezhdu nami"
click at [593, 191] on div "The MLC Public Work Search The accuracy and completeness of The MLC's data is d…" at bounding box center [481, 276] width 707 height 440
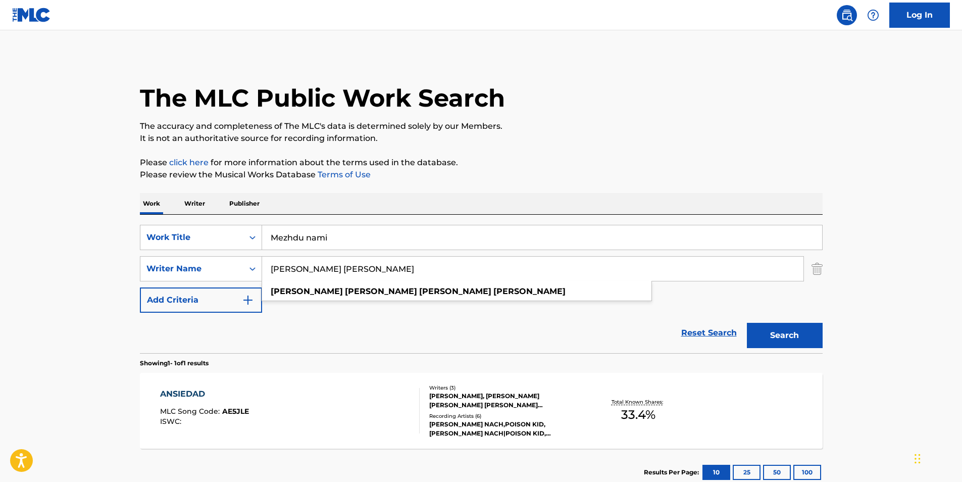
drag, startPoint x: 503, startPoint y: 269, endPoint x: 207, endPoint y: 287, distance: 296.9
click at [207, 287] on div "SearchWithCriteria89af27eb-1c51-4e90-b2a8-bc21c0671ed0 Work Title Mezhdu nami S…" at bounding box center [481, 269] width 683 height 88
paste input "Ploho"
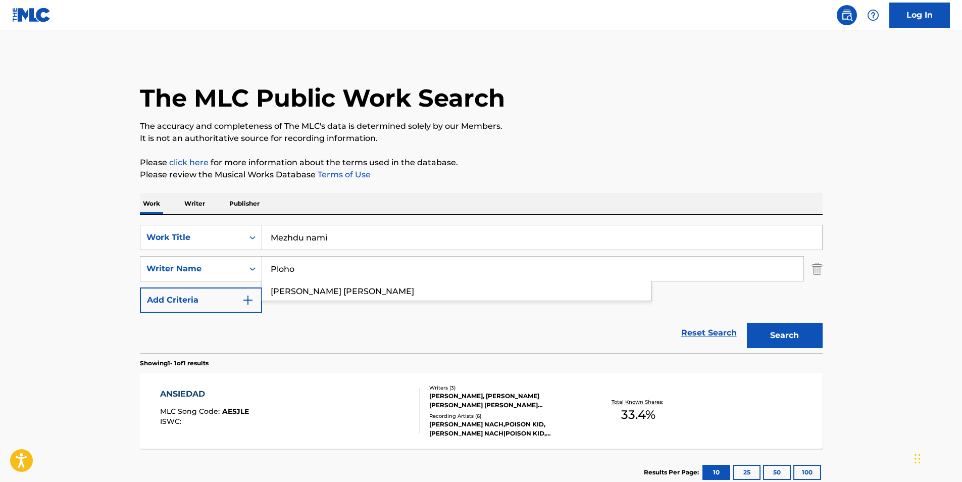
click at [631, 131] on p "The accuracy and completeness of The MLC's data is determined solely by our Mem…" at bounding box center [481, 126] width 683 height 12
click at [809, 338] on button "Search" at bounding box center [785, 335] width 76 height 25
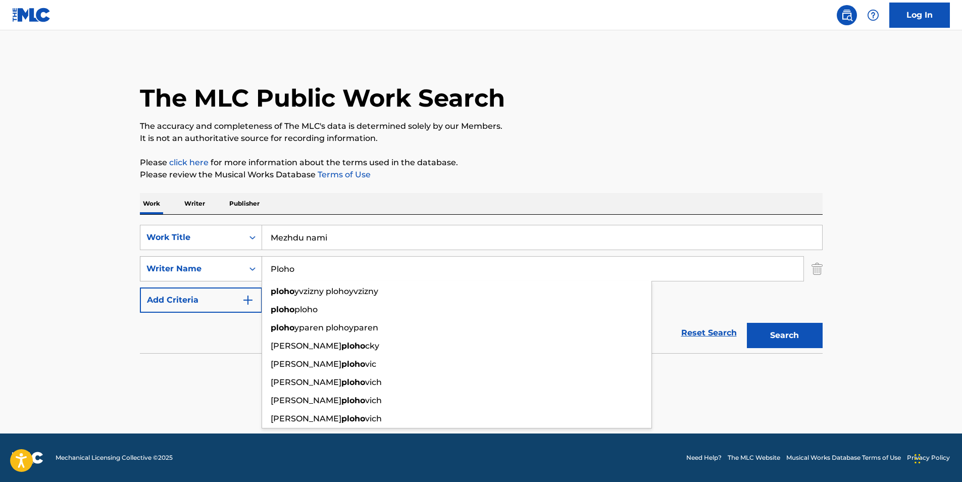
paste input "[PERSON_NAME]"
drag, startPoint x: 316, startPoint y: 269, endPoint x: 238, endPoint y: 275, distance: 78.0
click at [238, 275] on div "SearchWithCriteriafbc1784e-26b0-43c8-bf99-161ddb1dc6dc Writer Name Ploho ploho …" at bounding box center [481, 268] width 683 height 25
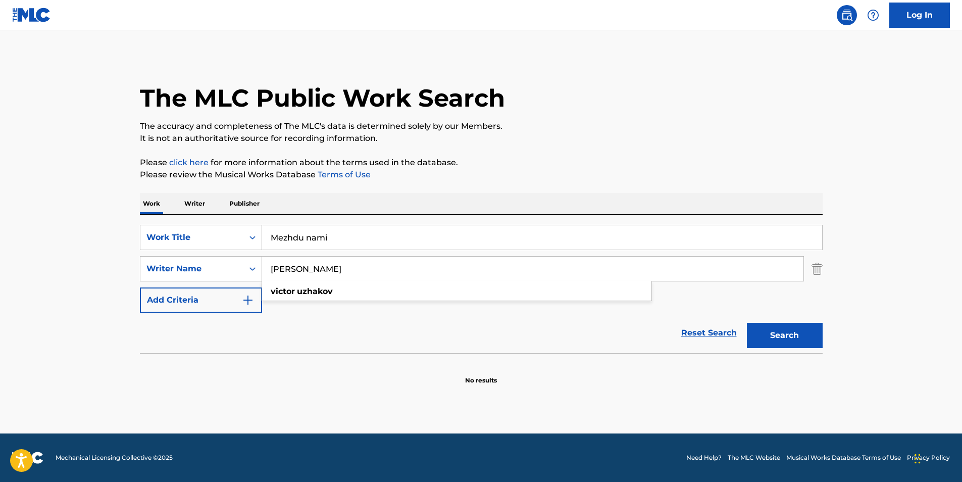
click at [515, 172] on p "Please review the Musical Works Database Terms of Use" at bounding box center [481, 175] width 683 height 12
click at [802, 336] on button "Search" at bounding box center [785, 335] width 76 height 25
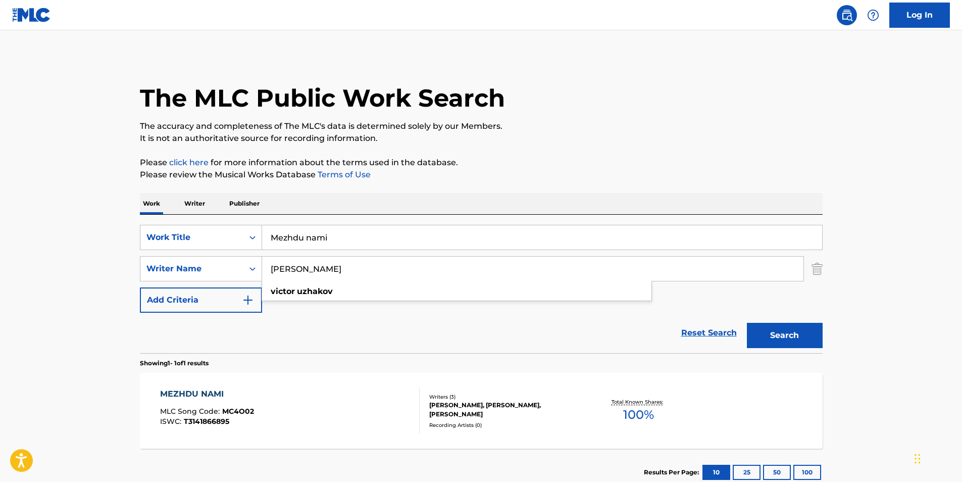
drag, startPoint x: 350, startPoint y: 266, endPoint x: 220, endPoint y: 286, distance: 132.3
click at [220, 286] on div "SearchWithCriteria89af27eb-1c51-4e90-b2a8-bc21c0671ed0 Work Title Mezhdu nami S…" at bounding box center [481, 269] width 683 height 88
paste input "[PERSON_NAME]"
click at [583, 129] on p "The accuracy and completeness of The MLC's data is determined solely by our Mem…" at bounding box center [481, 126] width 683 height 12
click at [797, 336] on button "Search" at bounding box center [785, 335] width 76 height 25
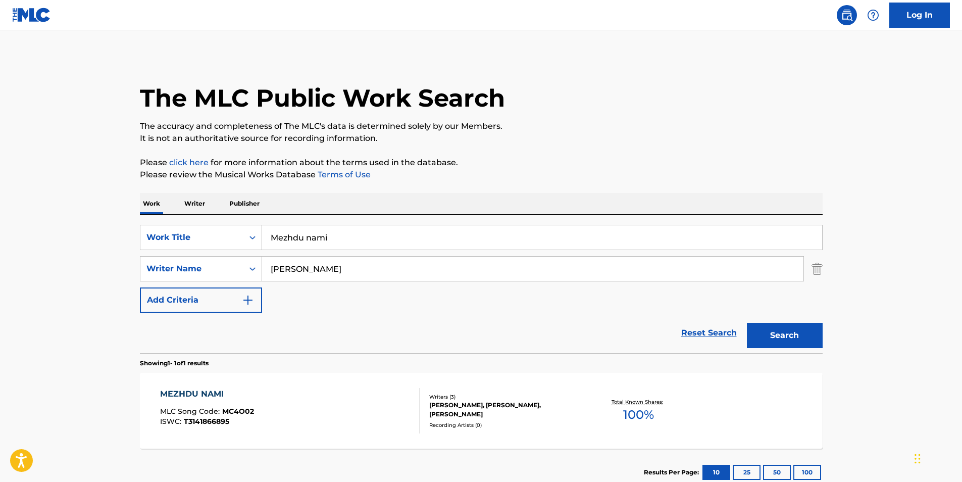
drag, startPoint x: 363, startPoint y: 273, endPoint x: 270, endPoint y: 267, distance: 93.6
click at [223, 289] on div "SearchWithCriteria89af27eb-1c51-4e90-b2a8-bc21c0671ed0 Work Title Mezhdu nami S…" at bounding box center [481, 269] width 683 height 88
paste input "[PERSON_NAME]"
type input "[PERSON_NAME]"
click at [468, 163] on p "Please click here for more information about the terms used in the database." at bounding box center [481, 163] width 683 height 12
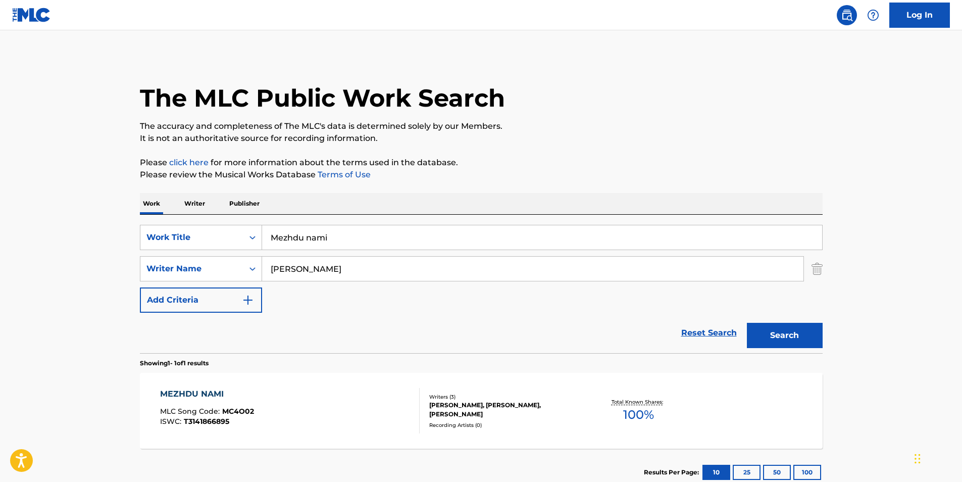
click at [768, 337] on button "Search" at bounding box center [785, 335] width 76 height 25
click at [269, 419] on div "MEZHDU NAMI MLC Song Code : MC4O02 ISWC : T3141866895" at bounding box center [290, 410] width 260 height 45
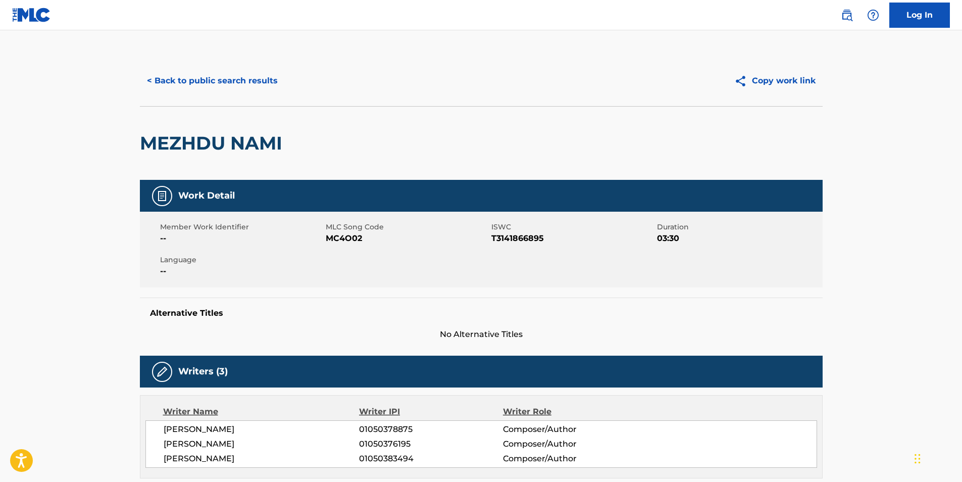
click at [186, 74] on button "< Back to public search results" at bounding box center [212, 80] width 145 height 25
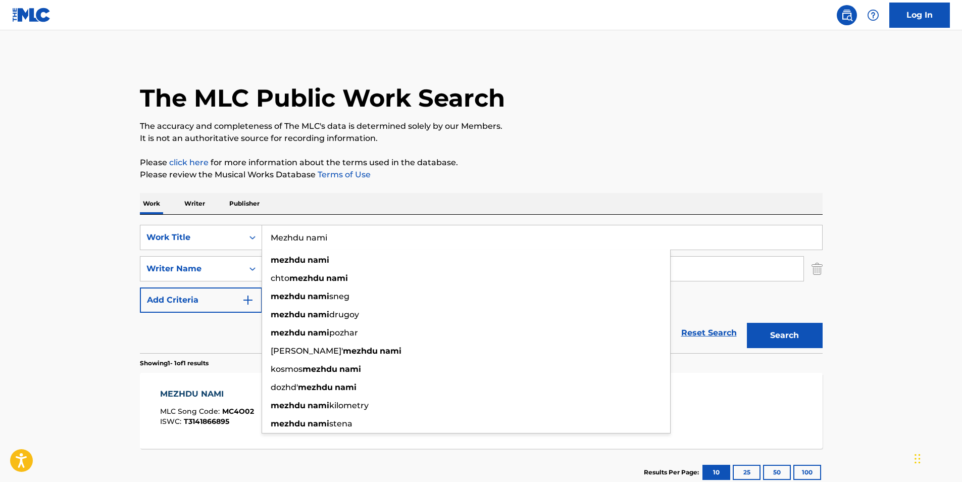
drag, startPoint x: 429, startPoint y: 233, endPoint x: 226, endPoint y: 218, distance: 204.1
click at [176, 236] on div "SearchWithCriteria89af27eb-1c51-4e90-b2a8-bc21c0671ed0 Work Title Mezhdu nami m…" at bounding box center [481, 237] width 683 height 25
paste input "Ksero Ti Thelo"
type input "Ksero Ti Thelo"
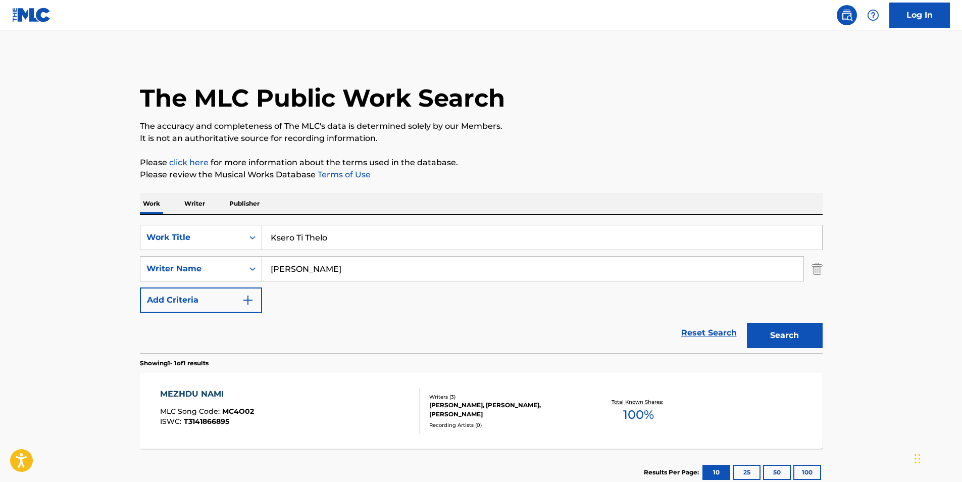
click at [594, 155] on div "The MLC Public Work Search The accuracy and completeness of The MLC's data is d…" at bounding box center [481, 276] width 707 height 440
paste input "Long3"
drag, startPoint x: 381, startPoint y: 271, endPoint x: 204, endPoint y: 281, distance: 177.0
click at [204, 281] on div "SearchWithCriteriafbc1784e-26b0-43c8-bf99-161ddb1dc6dc Writer Name Long3 [PERSO…" at bounding box center [481, 268] width 683 height 25
click at [628, 105] on div "The MLC Public Work Search" at bounding box center [481, 93] width 683 height 74
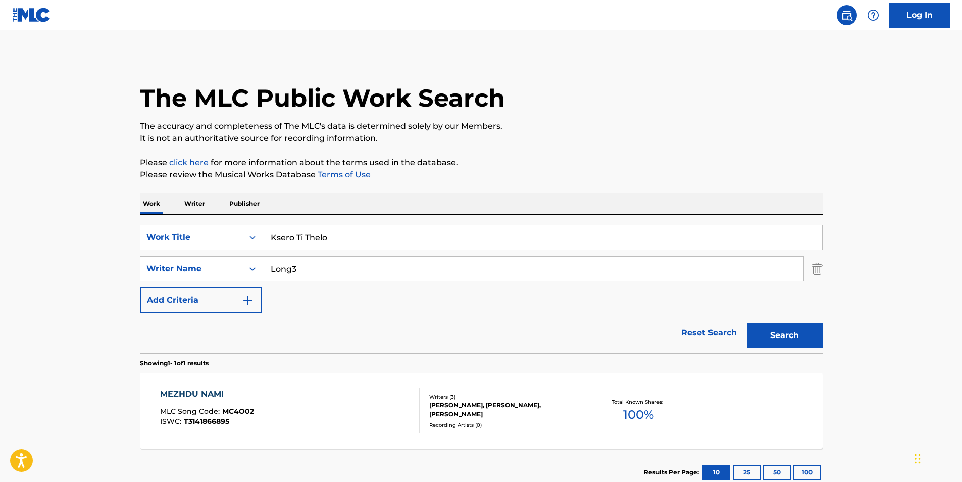
click at [803, 345] on button "Search" at bounding box center [785, 335] width 76 height 25
drag, startPoint x: 364, startPoint y: 265, endPoint x: 475, endPoint y: 195, distance: 131.8
click at [227, 267] on div "SearchWithCriteriafbc1784e-26b0-43c8-bf99-161ddb1dc6dc Writer Name Long3 long3 …" at bounding box center [481, 268] width 683 height 25
paste input "[PERSON_NAME]"
click at [652, 147] on div "The MLC Public Work Search The accuracy and completeness of The MLC's data is d…" at bounding box center [481, 276] width 707 height 440
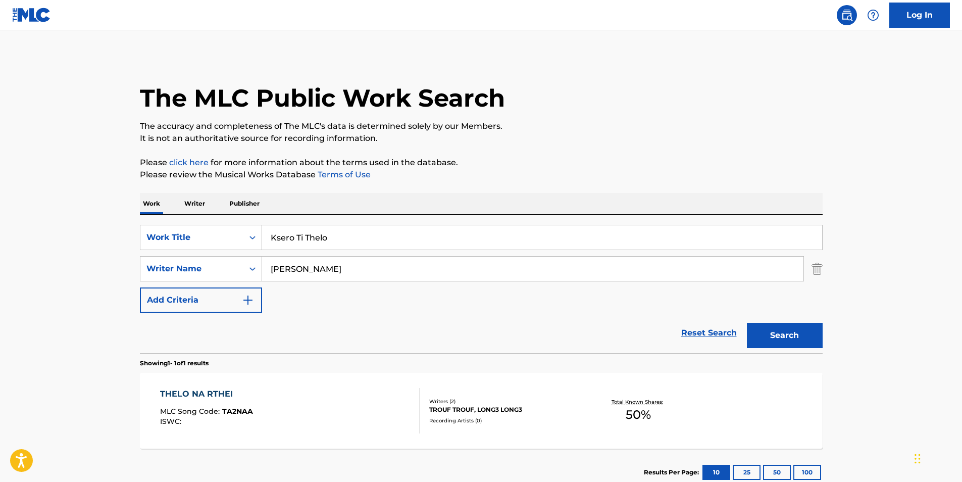
click at [783, 335] on button "Search" at bounding box center [785, 335] width 76 height 25
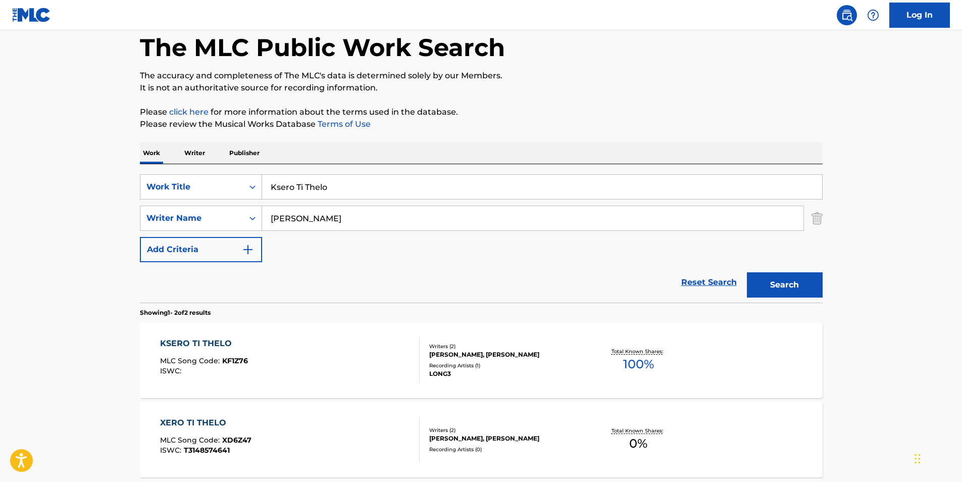
scroll to position [101, 0]
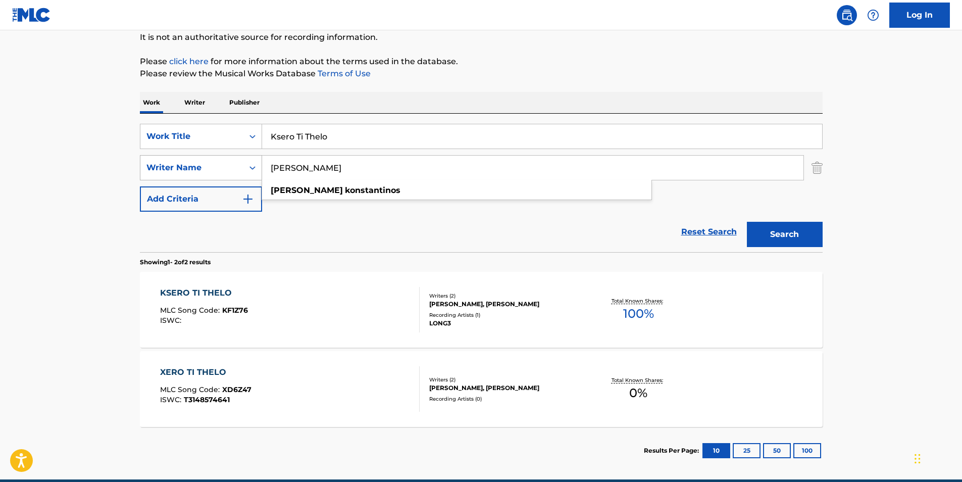
paste input "[PERSON_NAME]"
drag, startPoint x: 389, startPoint y: 168, endPoint x: 186, endPoint y: 161, distance: 203.6
click at [171, 168] on div "SearchWithCriteriafbc1784e-26b0-43c8-bf99-161ddb1dc6dc Writer Name [PERSON_NAME…" at bounding box center [481, 167] width 683 height 25
click at [505, 66] on p "Please click here for more information about the terms used in the database." at bounding box center [481, 62] width 683 height 12
click at [786, 233] on button "Search" at bounding box center [785, 234] width 76 height 25
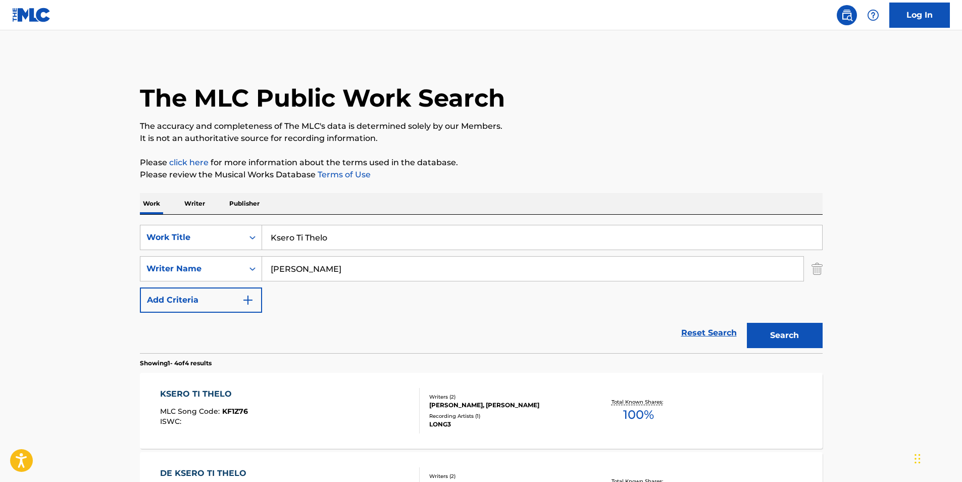
scroll to position [50, 0]
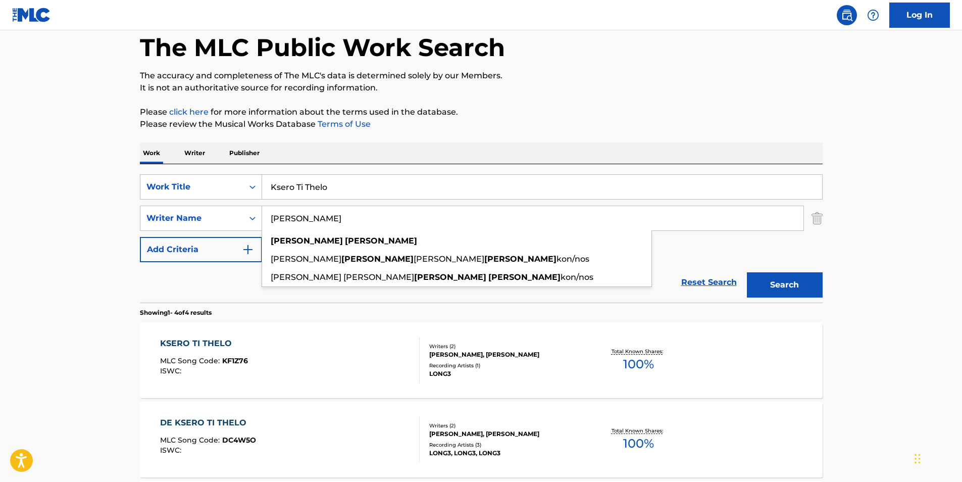
drag, startPoint x: 342, startPoint y: 220, endPoint x: 429, endPoint y: 172, distance: 99.2
click at [243, 230] on div "SearchWithCriteriafbc1784e-26b0-43c8-bf99-161ddb1dc6dc Writer Name [PERSON_NAME…" at bounding box center [481, 217] width 683 height 25
paste input "[PERSON_NAME]"
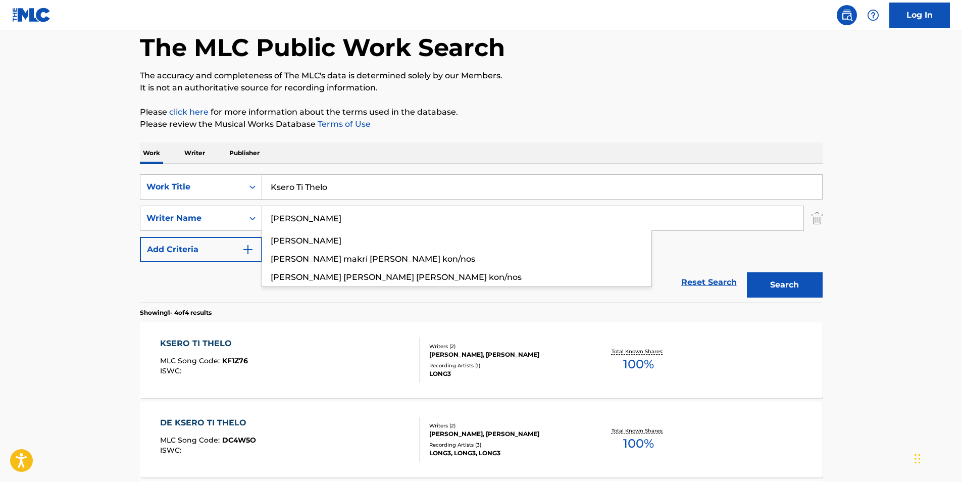
type input "[PERSON_NAME]"
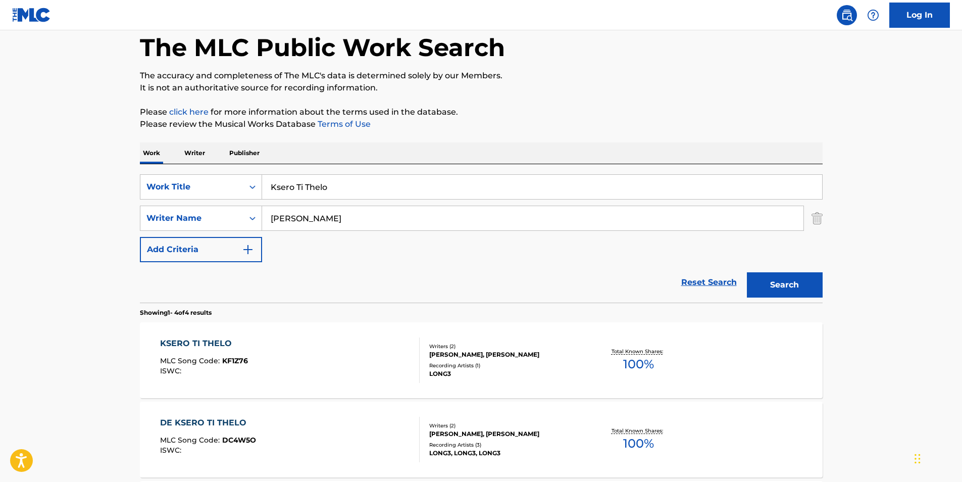
click at [452, 165] on div "SearchWithCriteria89af27eb-1c51-4e90-b2a8-bc21c0671ed0 Work Title Ksero Ti Thel…" at bounding box center [481, 233] width 683 height 138
click at [805, 293] on button "Search" at bounding box center [785, 284] width 76 height 25
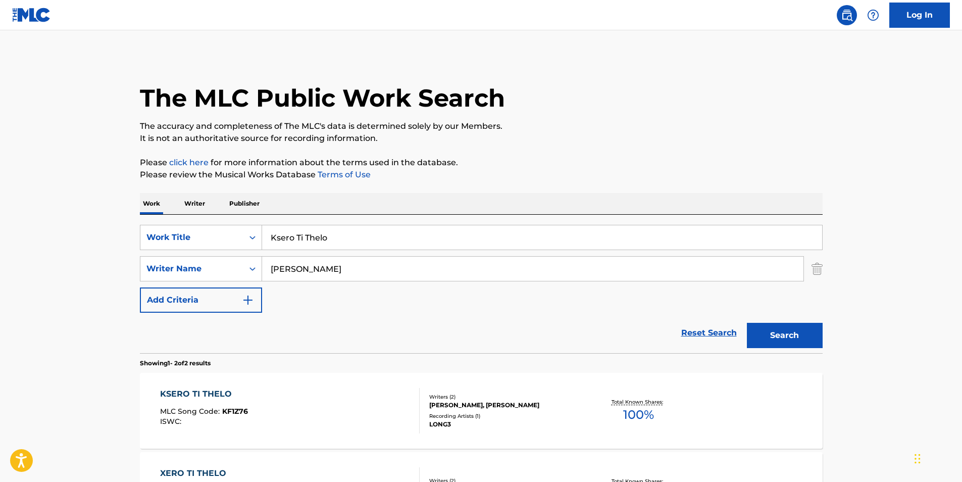
scroll to position [101, 0]
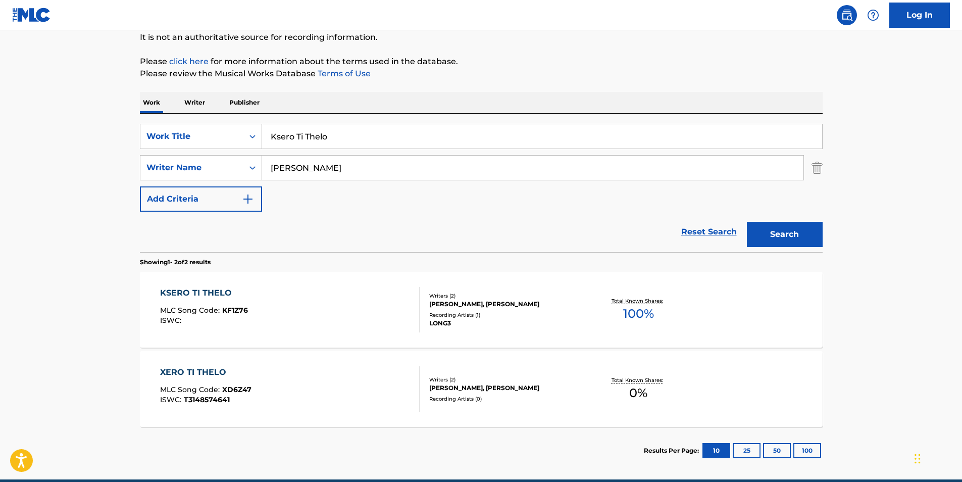
click at [225, 315] on div "MLC Song Code : KF1Z76" at bounding box center [204, 311] width 88 height 10
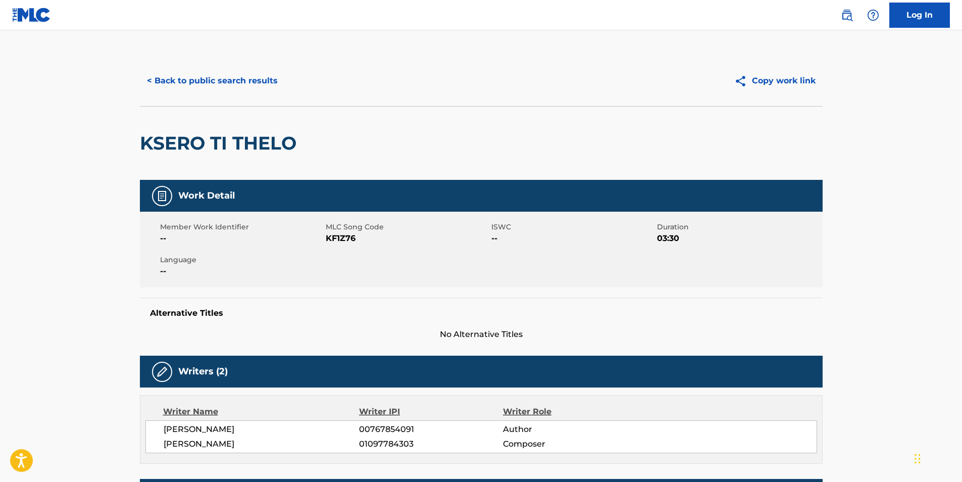
click at [195, 77] on button "< Back to public search results" at bounding box center [212, 80] width 145 height 25
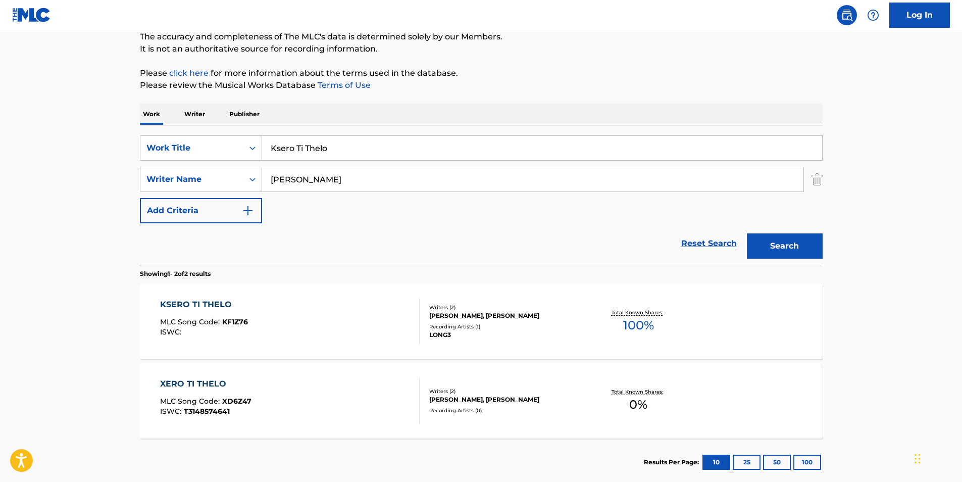
scroll to position [147, 0]
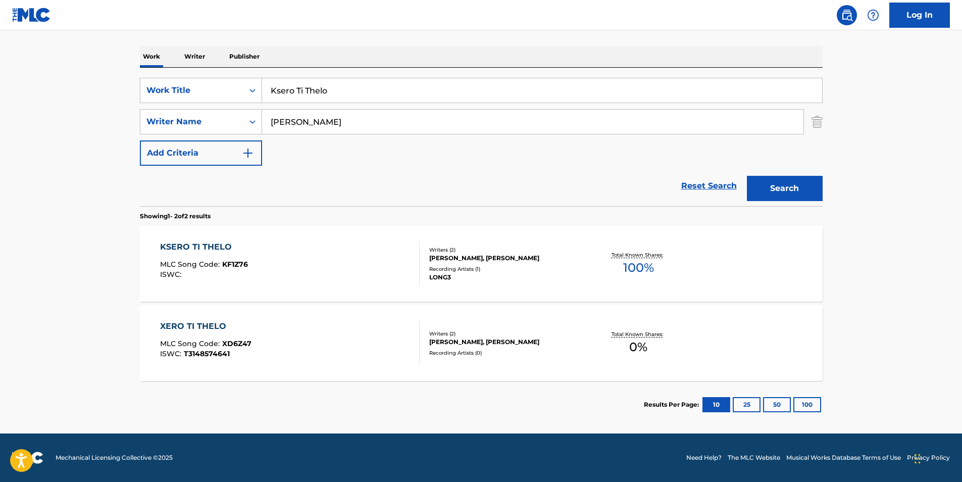
click at [174, 352] on span "ISWC :" at bounding box center [172, 353] width 24 height 9
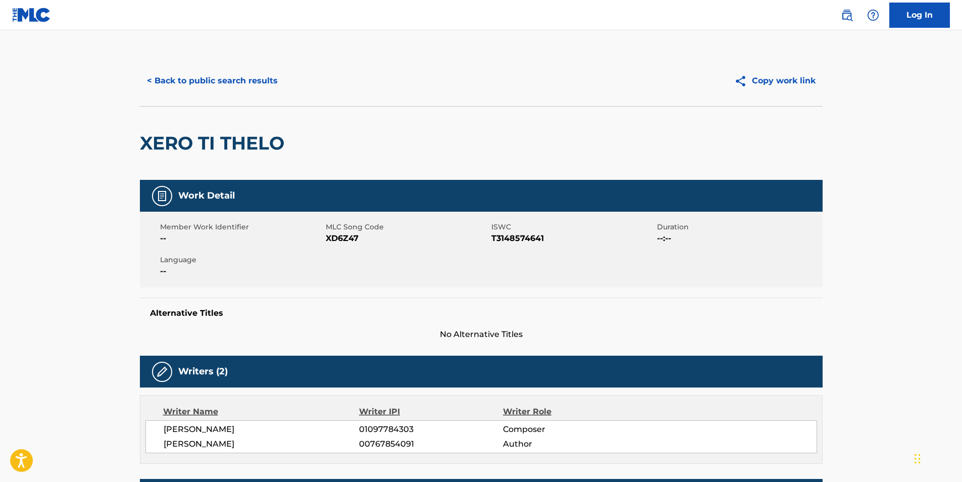
click at [197, 92] on button "< Back to public search results" at bounding box center [212, 80] width 145 height 25
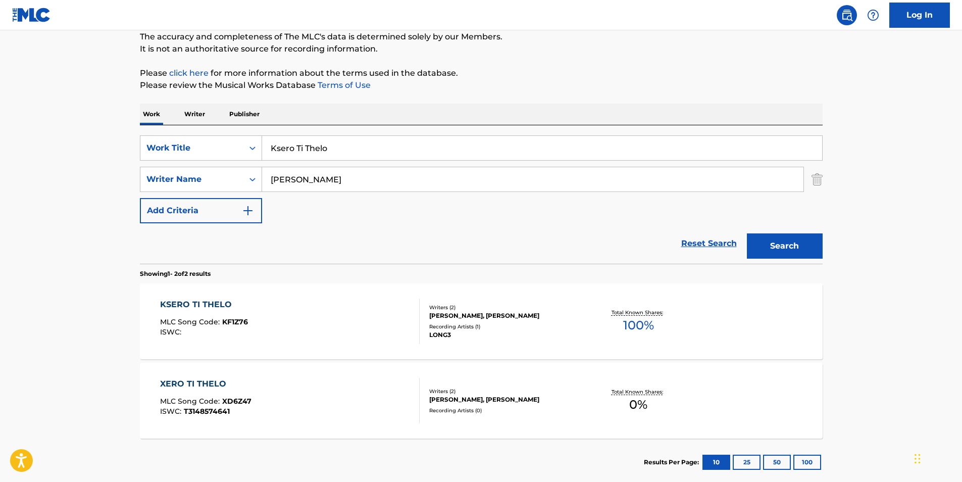
click at [238, 299] on div "KSERO TI THELO" at bounding box center [204, 304] width 88 height 12
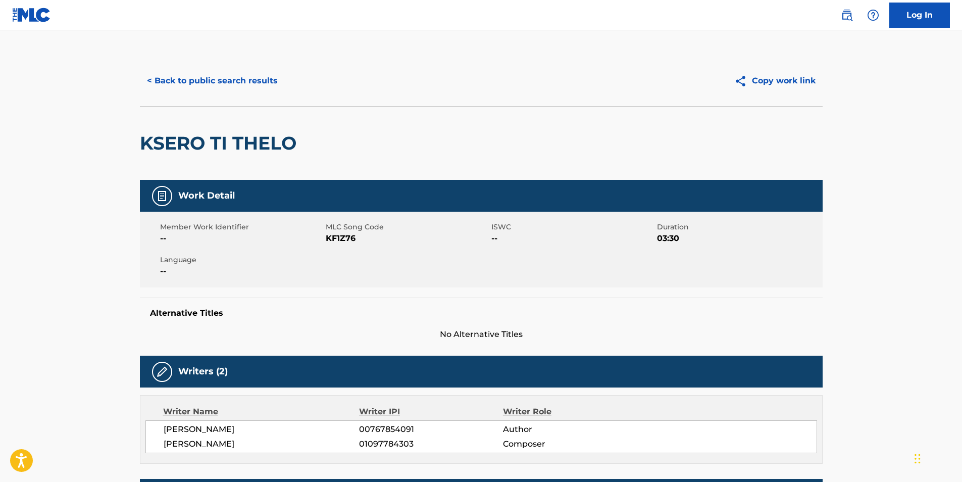
click at [158, 84] on button "< Back to public search results" at bounding box center [212, 80] width 145 height 25
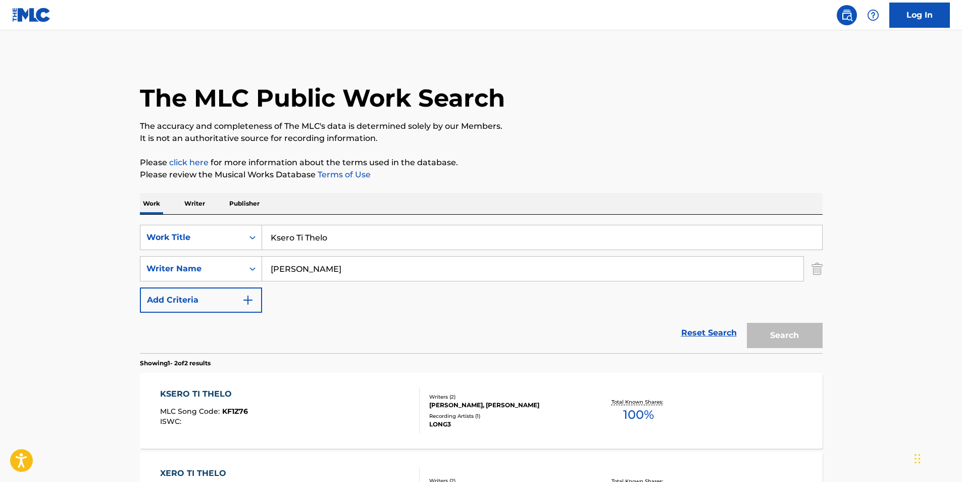
scroll to position [89, 0]
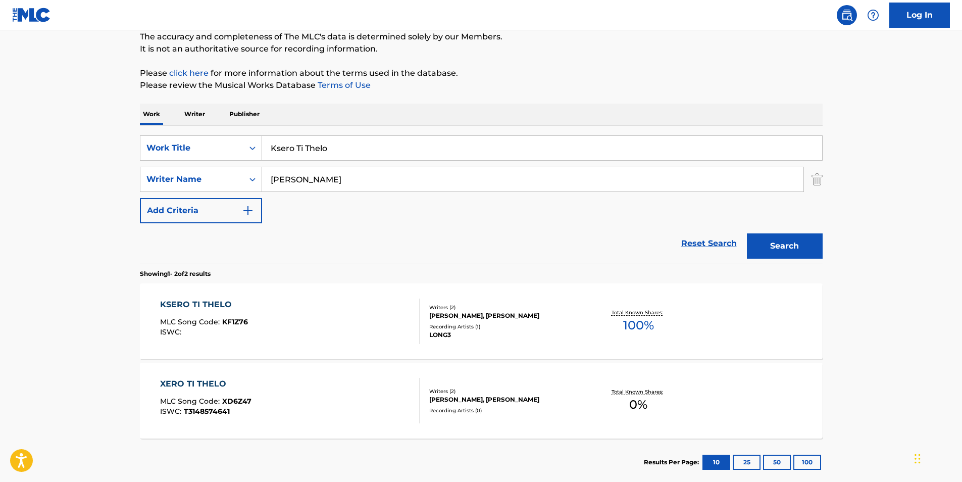
click at [222, 318] on div "KSERO TI THELO MLC Song Code : KF1Z76 ISWC :" at bounding box center [204, 320] width 88 height 45
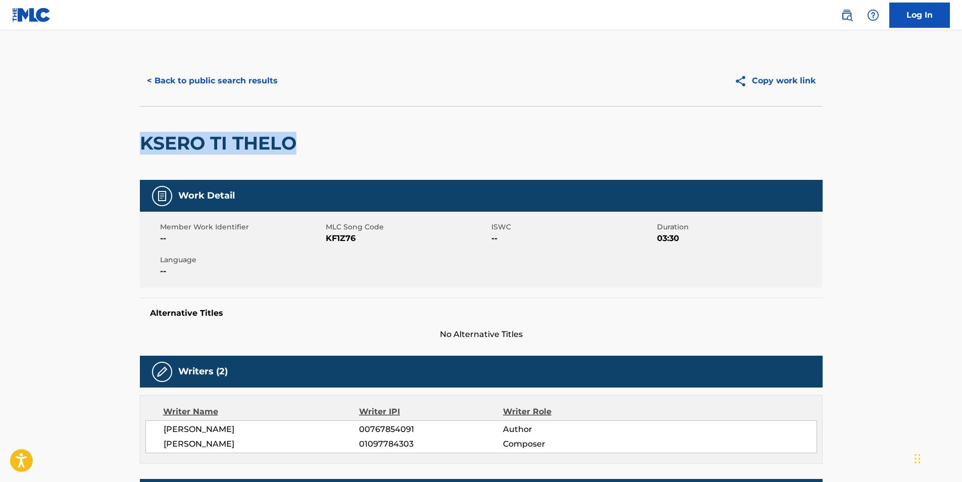
drag, startPoint x: 144, startPoint y: 142, endPoint x: 343, endPoint y: 153, distance: 199.7
click at [343, 153] on div "KSERO TI THELO" at bounding box center [481, 143] width 683 height 74
click at [186, 74] on button "< Back to public search results" at bounding box center [212, 80] width 145 height 25
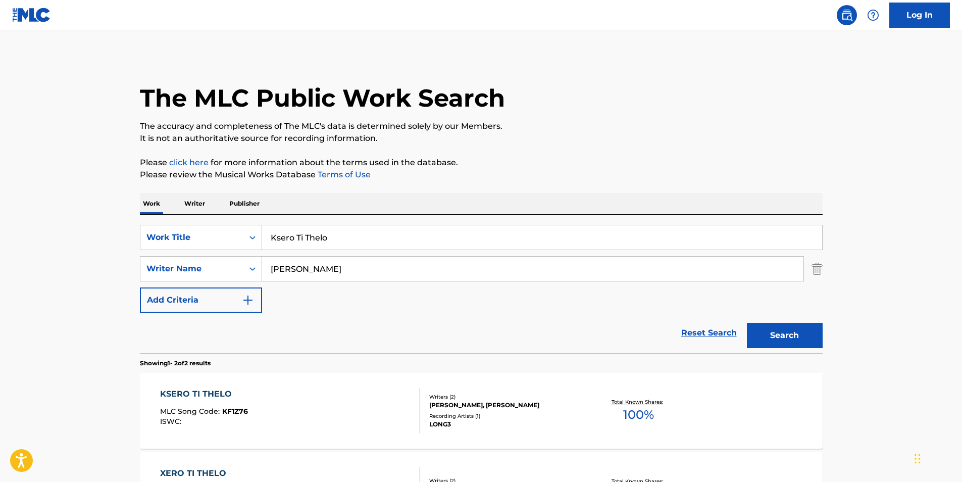
scroll to position [89, 0]
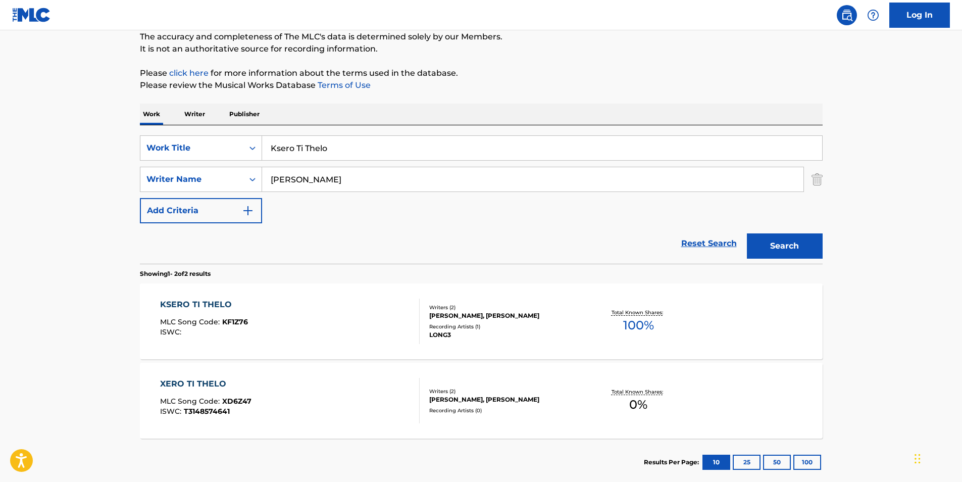
click at [212, 400] on span "MLC Song Code :" at bounding box center [191, 400] width 62 height 9
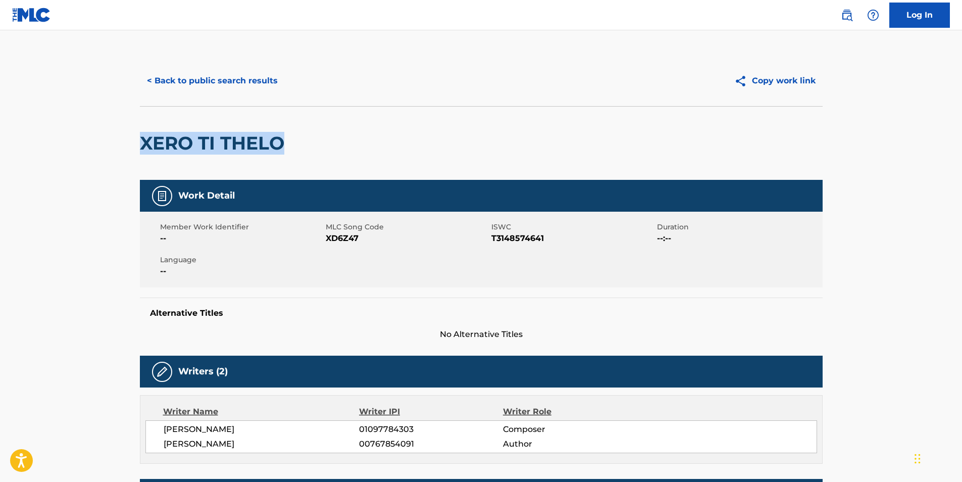
drag, startPoint x: 154, startPoint y: 140, endPoint x: 310, endPoint y: 142, distance: 156.0
click at [310, 142] on div "XERO TI THELO" at bounding box center [481, 143] width 683 height 74
click at [338, 238] on span "XD6Z47" at bounding box center [407, 238] width 163 height 12
copy span "XD6Z47"
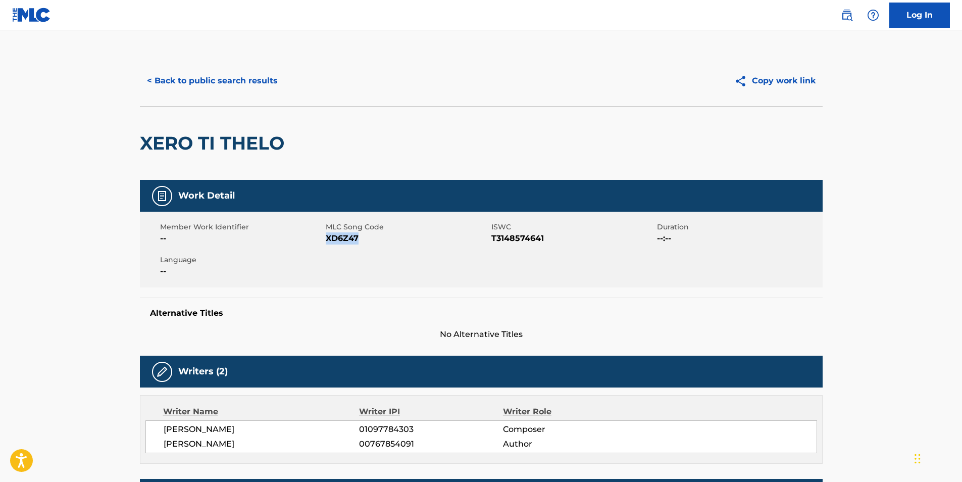
click at [212, 75] on button "< Back to public search results" at bounding box center [212, 80] width 145 height 25
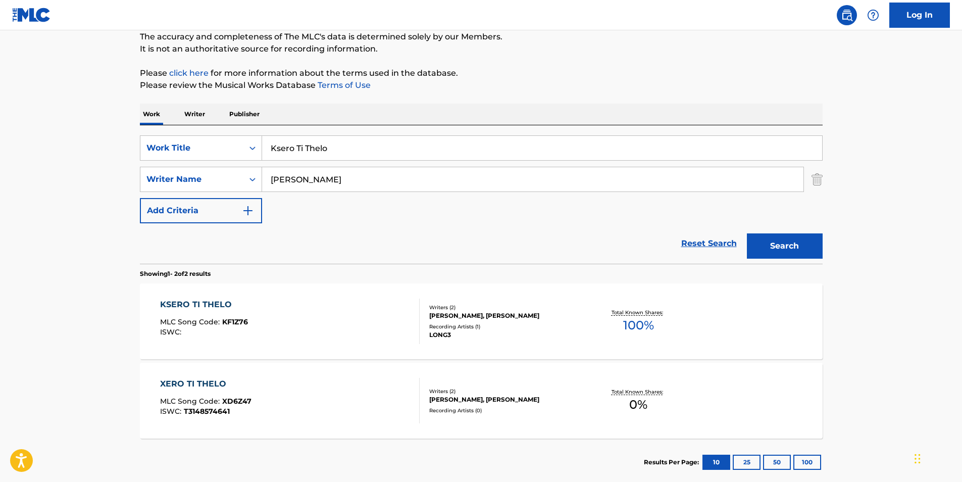
click at [218, 316] on div "KSERO TI THELO MLC Song Code : KF1Z76 ISWC :" at bounding box center [204, 320] width 88 height 45
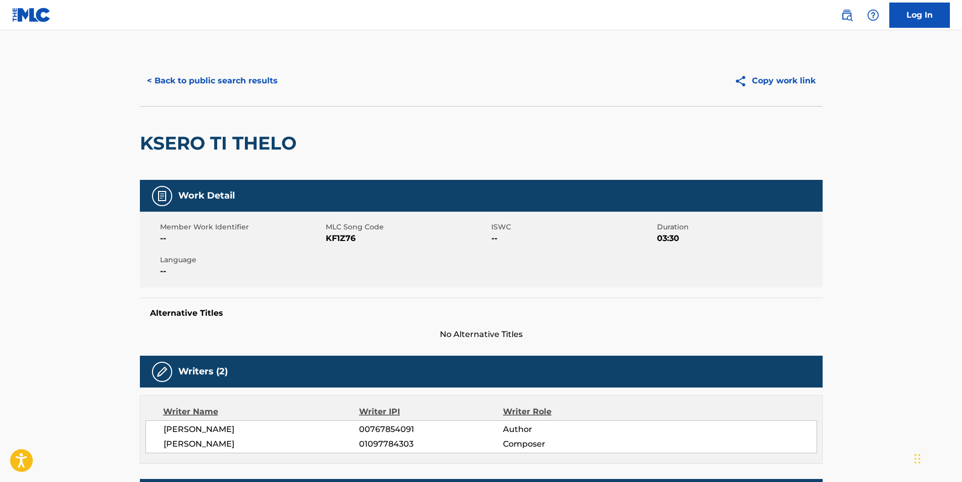
click at [337, 237] on span "KF1Z76" at bounding box center [407, 238] width 163 height 12
copy span "KF1Z76"
